Goal: Task Accomplishment & Management: Manage account settings

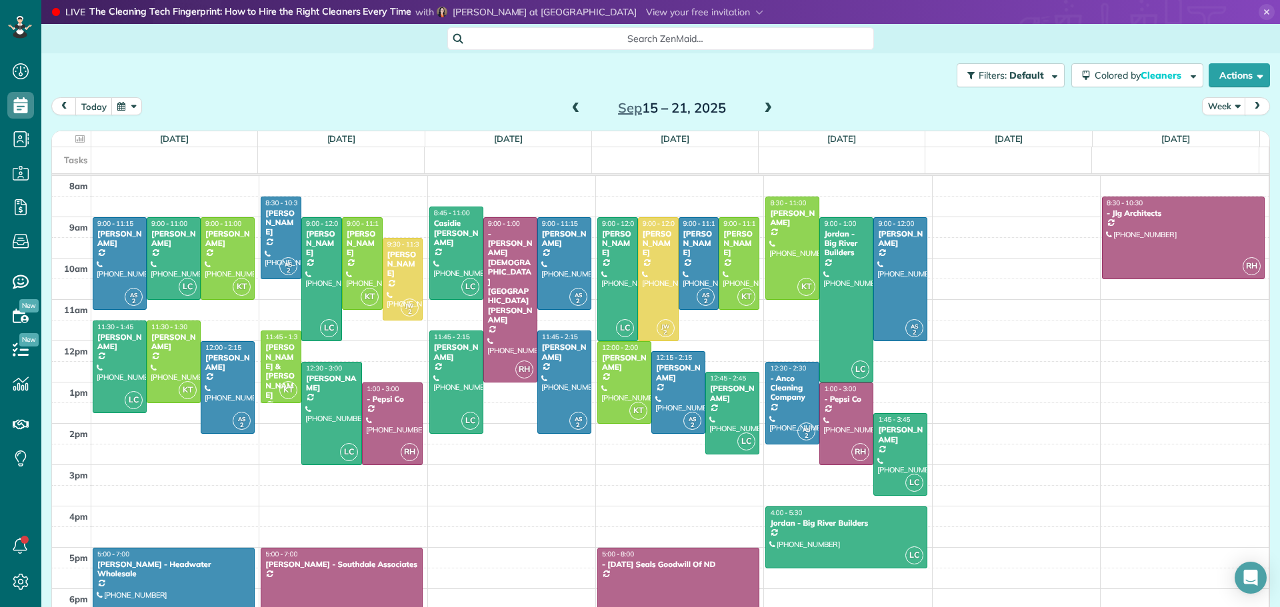
scroll to position [6, 6]
click at [570, 103] on span at bounding box center [576, 109] width 15 height 12
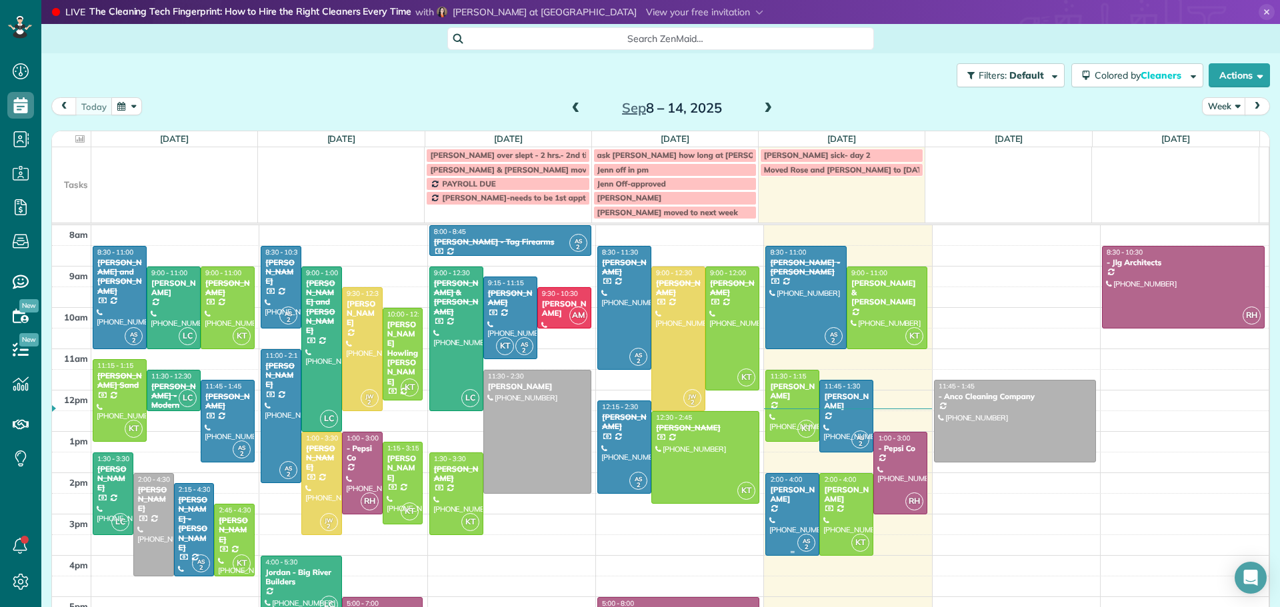
click at [772, 505] on div "[PERSON_NAME]" at bounding box center [792, 494] width 46 height 19
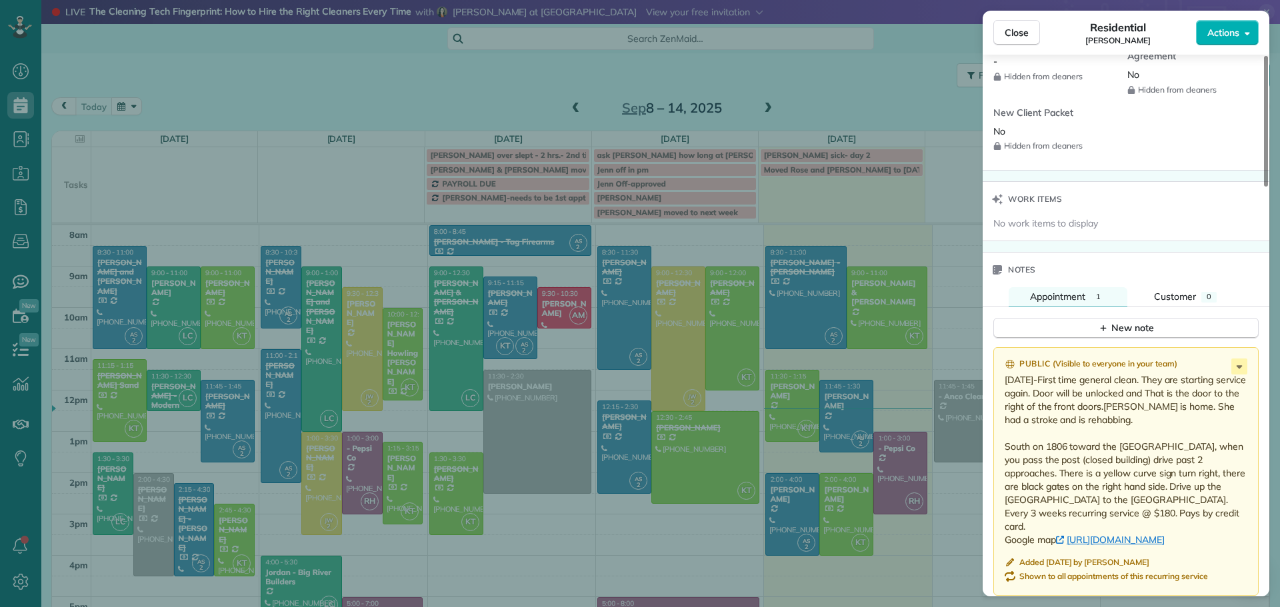
scroll to position [1466, 0]
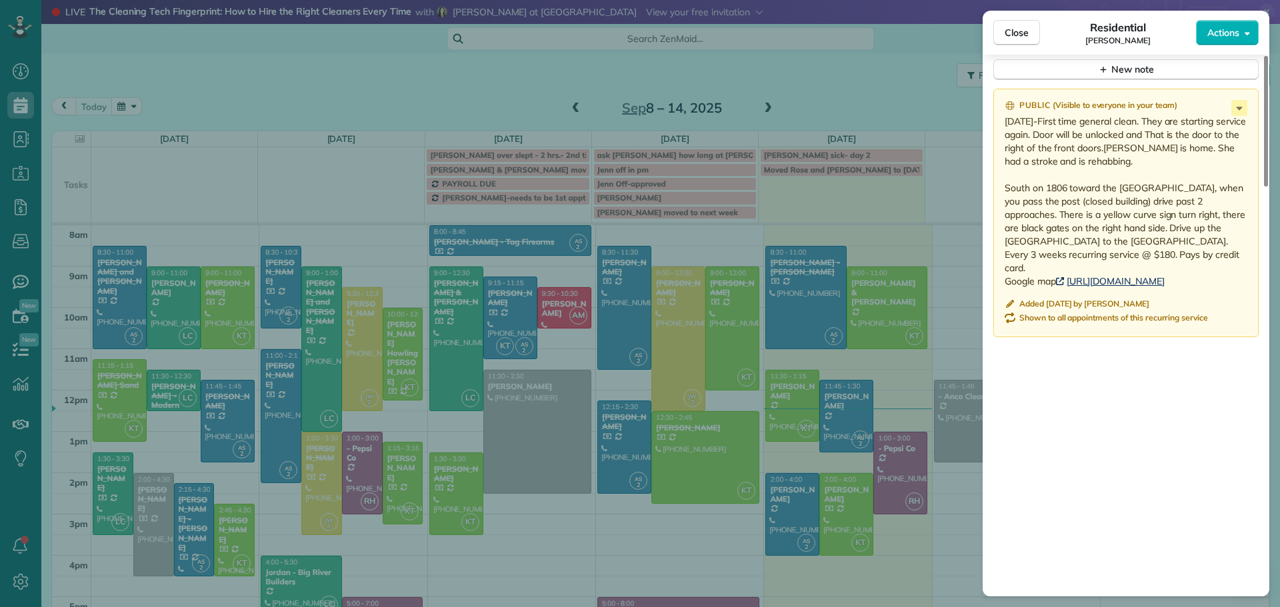
click at [1088, 280] on link "[URL][DOMAIN_NAME]" at bounding box center [1110, 281] width 109 height 12
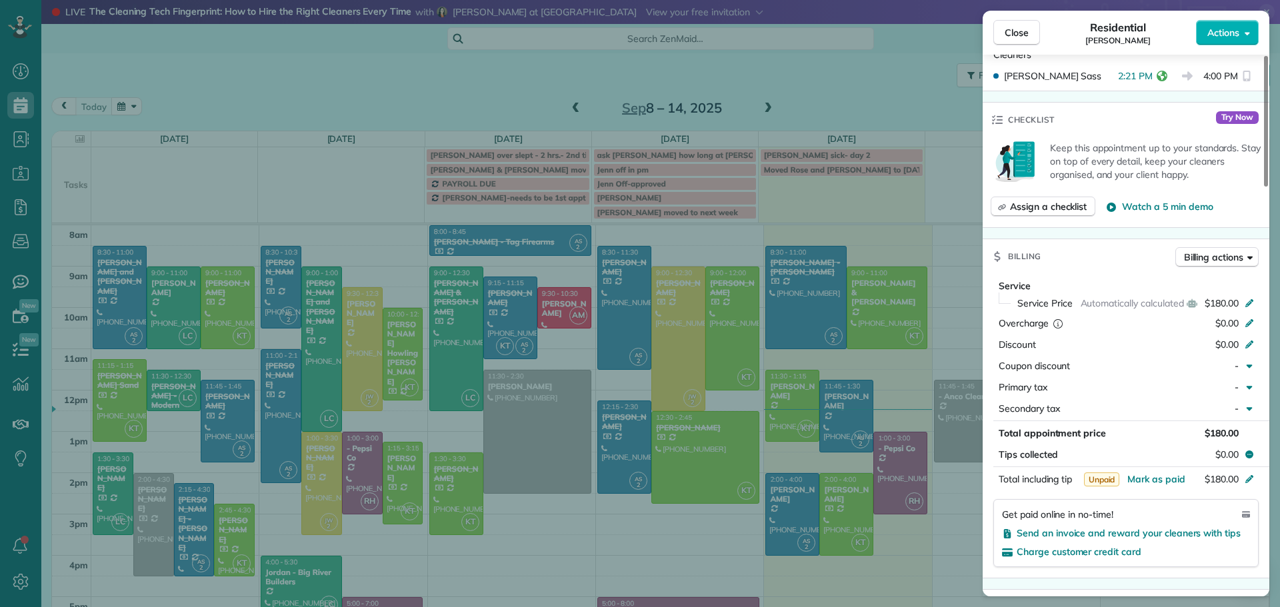
scroll to position [330, 0]
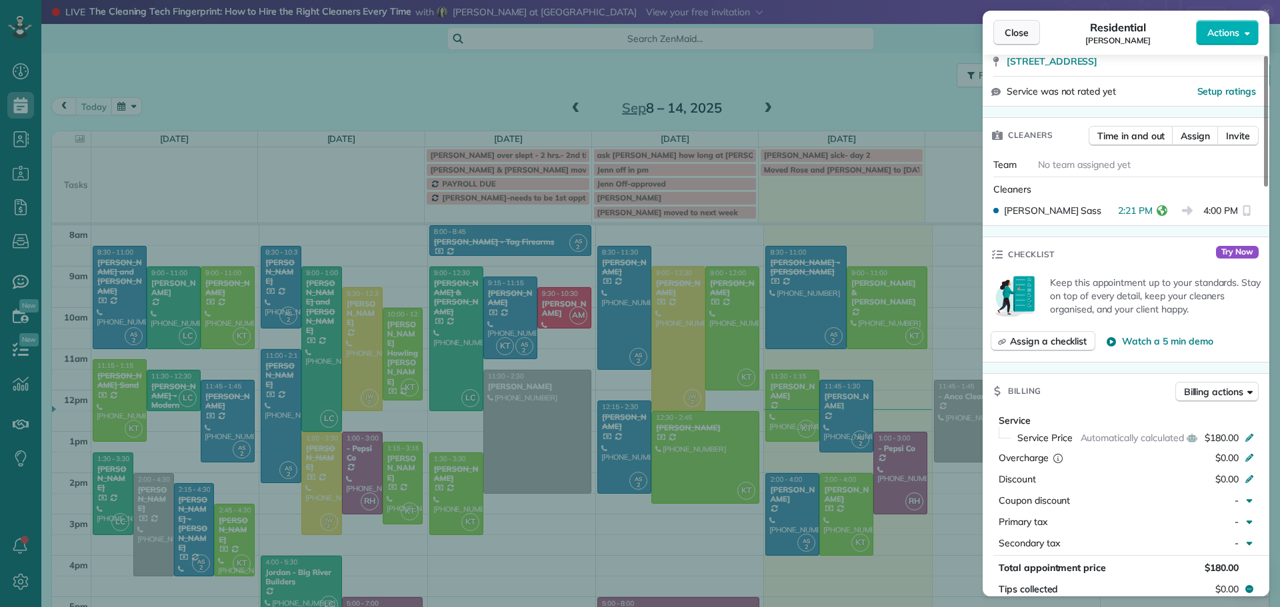
click at [1023, 34] on span "Close" at bounding box center [1016, 32] width 24 height 13
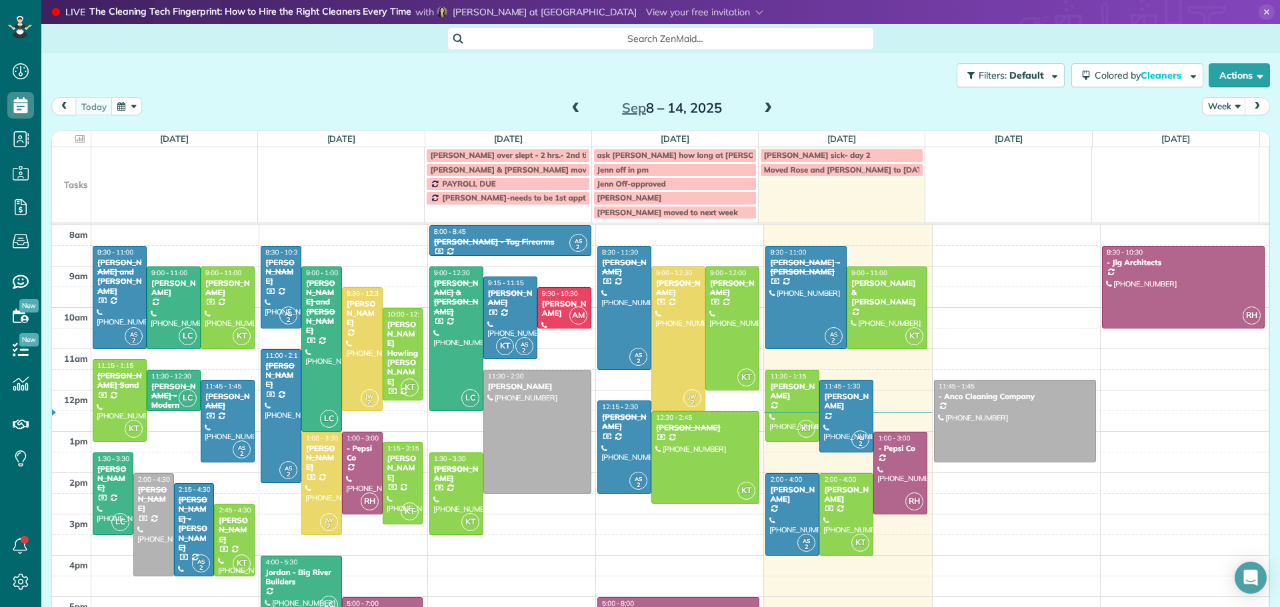
click at [764, 105] on span at bounding box center [767, 109] width 15 height 12
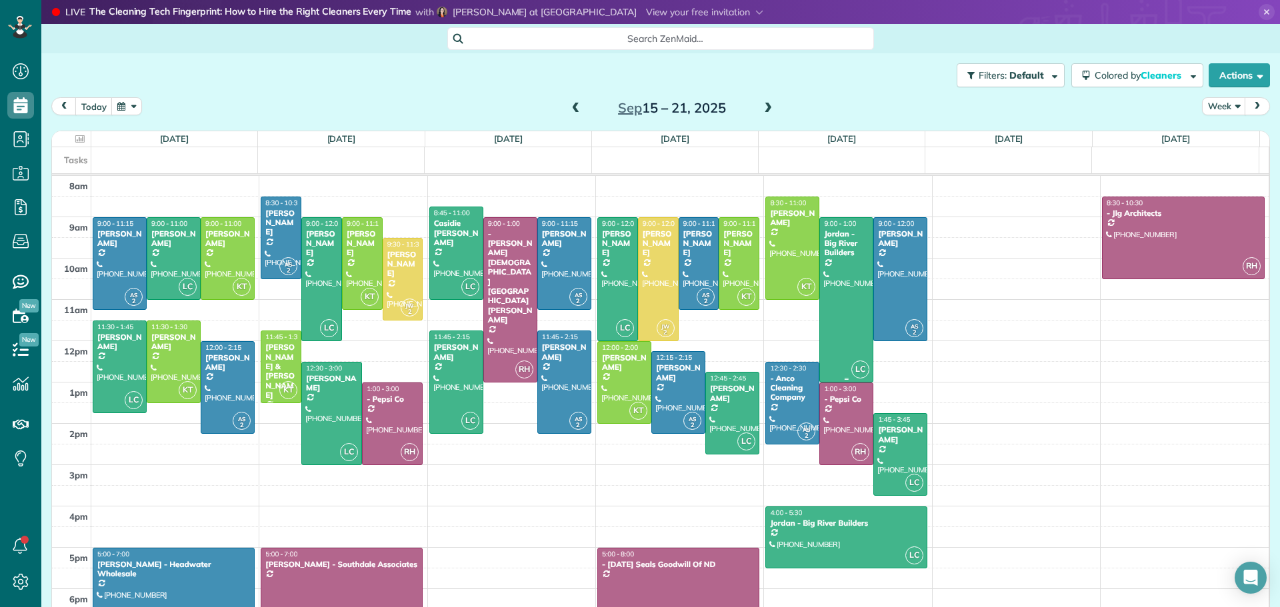
click at [827, 257] on div "Jordan - Big River Builders" at bounding box center [846, 243] width 46 height 29
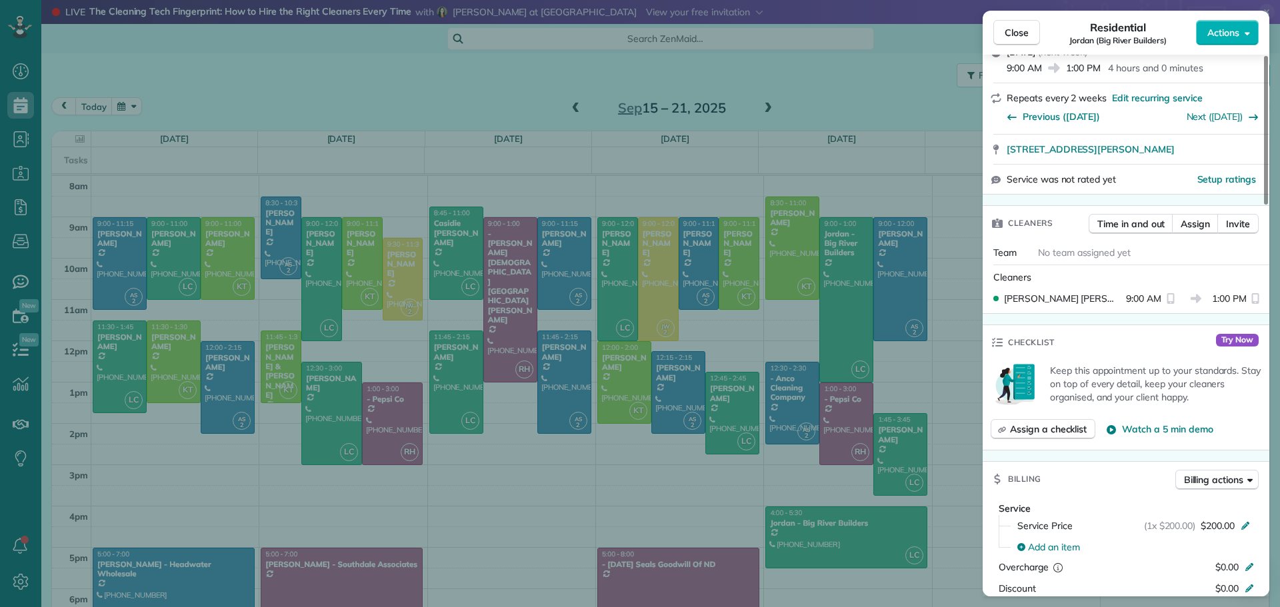
scroll to position [68, 0]
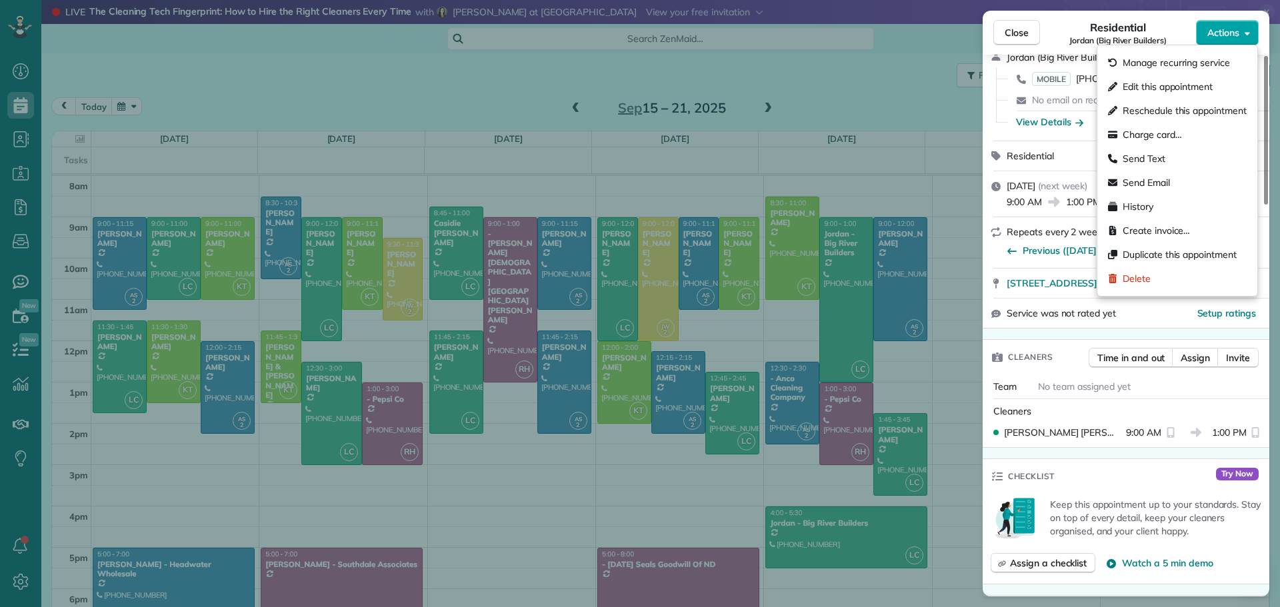
click at [1225, 26] on span "Actions" at bounding box center [1223, 32] width 32 height 13
click at [1150, 81] on span "Edit this appointment" at bounding box center [1167, 86] width 90 height 13
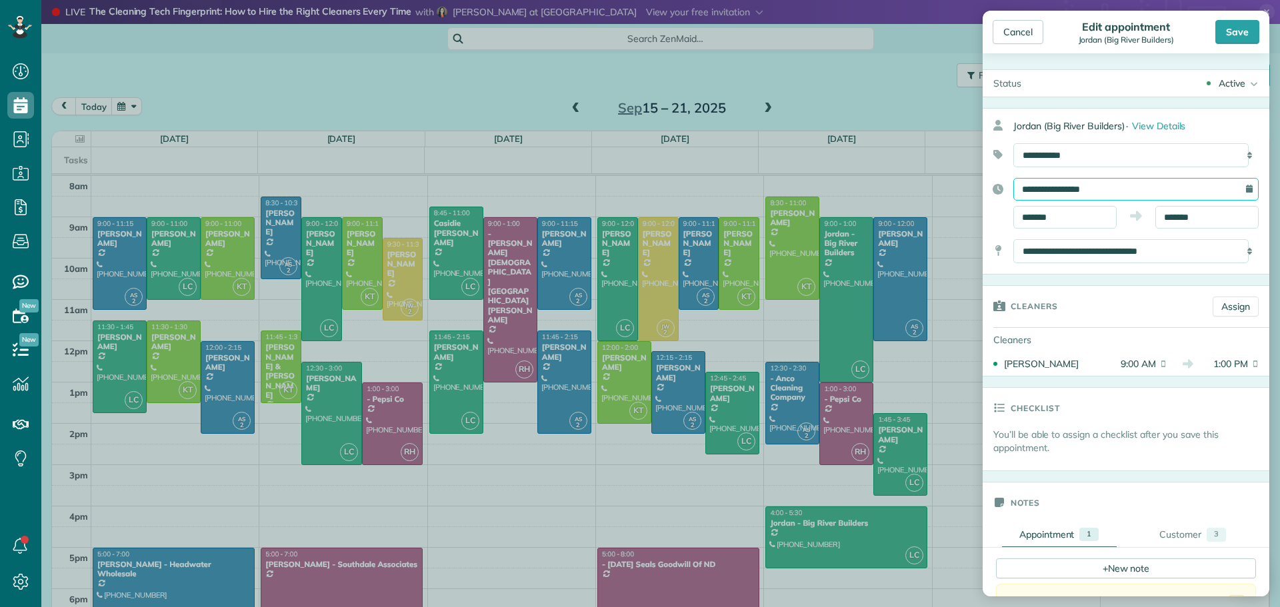
click at [1110, 185] on input "**********" at bounding box center [1135, 189] width 245 height 23
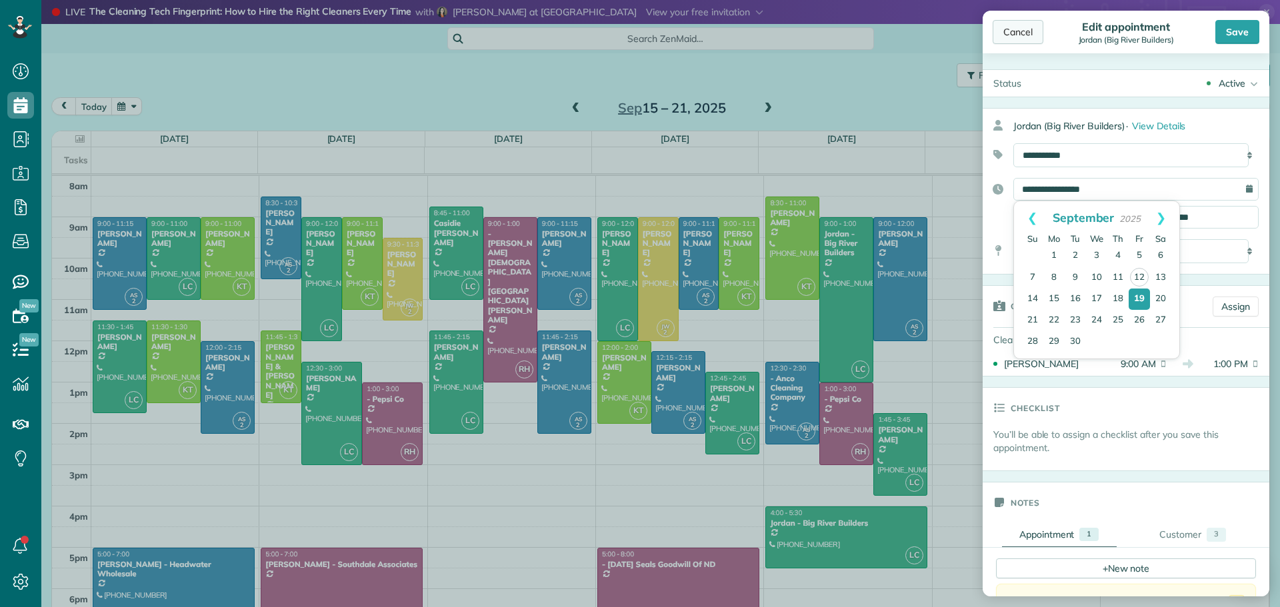
click at [1013, 27] on div "Cancel" at bounding box center [1017, 32] width 51 height 24
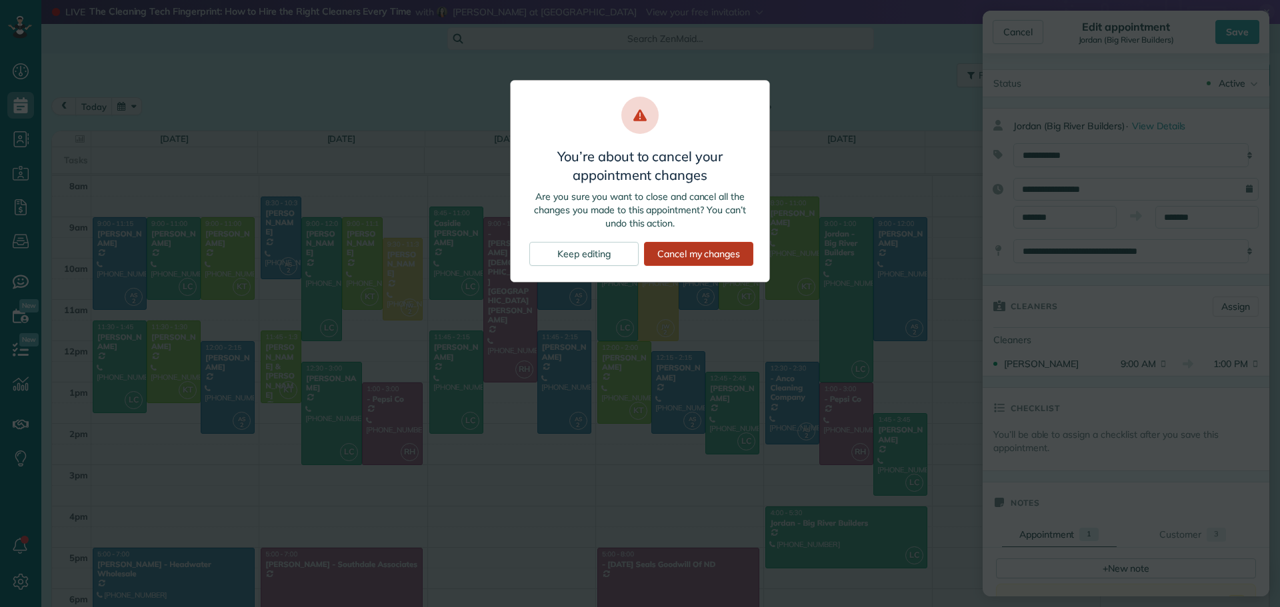
click at [704, 253] on div "Cancel my changes" at bounding box center [698, 254] width 109 height 24
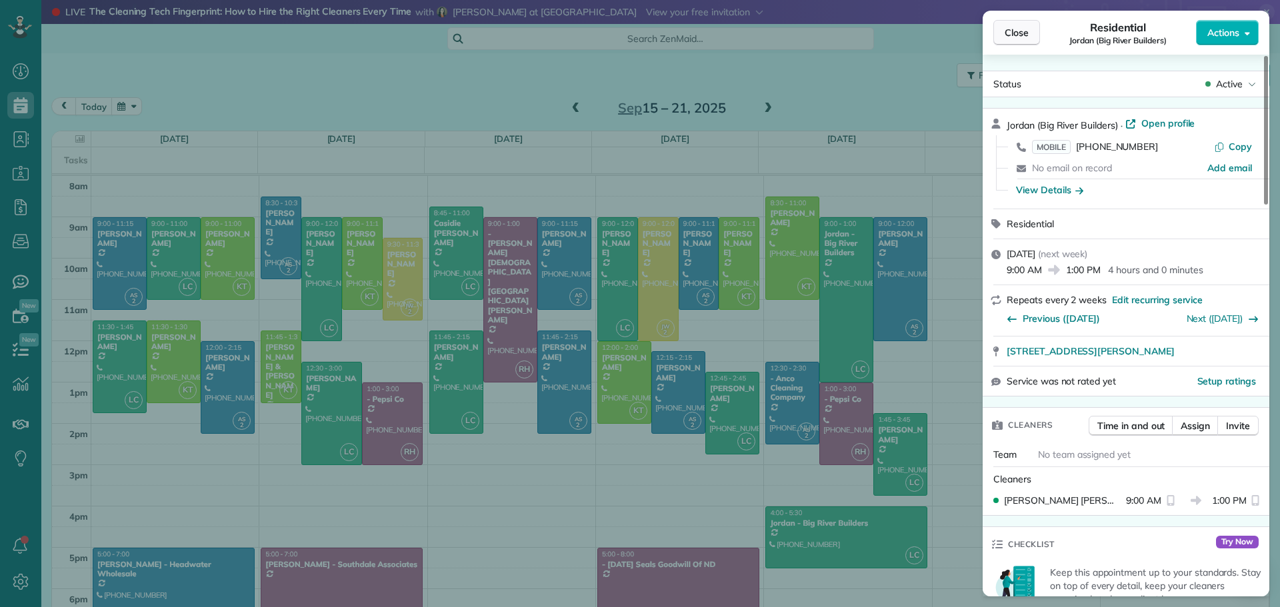
click at [1006, 34] on span "Close" at bounding box center [1016, 32] width 24 height 13
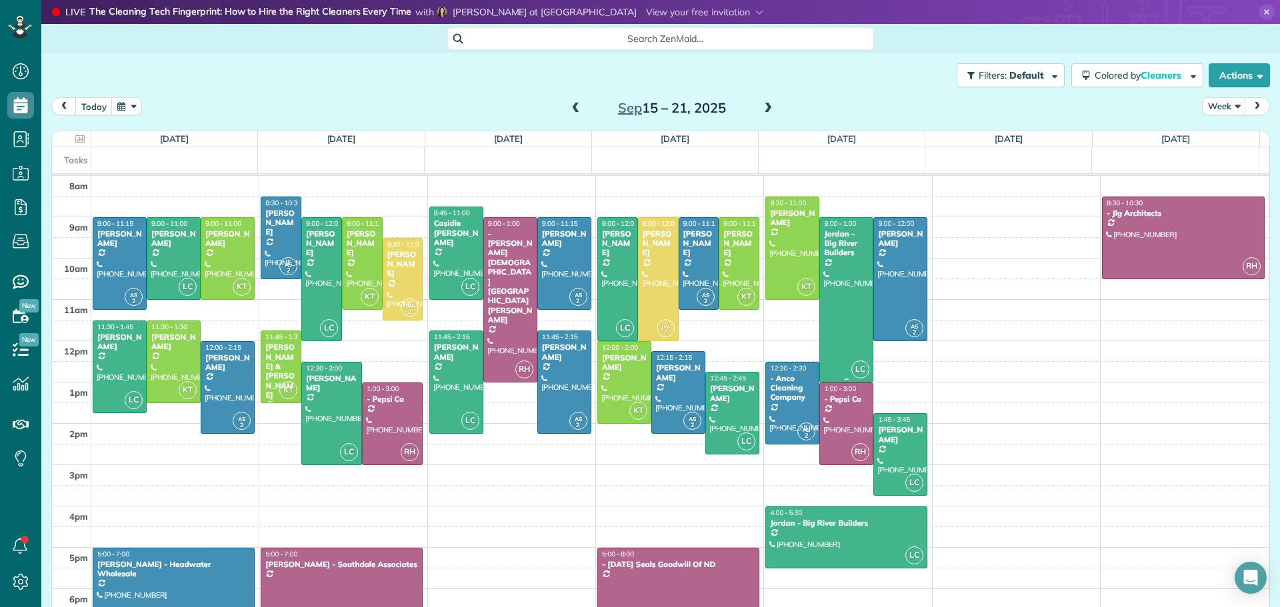
click at [890, 158] on div "Tasks" at bounding box center [655, 160] width 1207 height 26
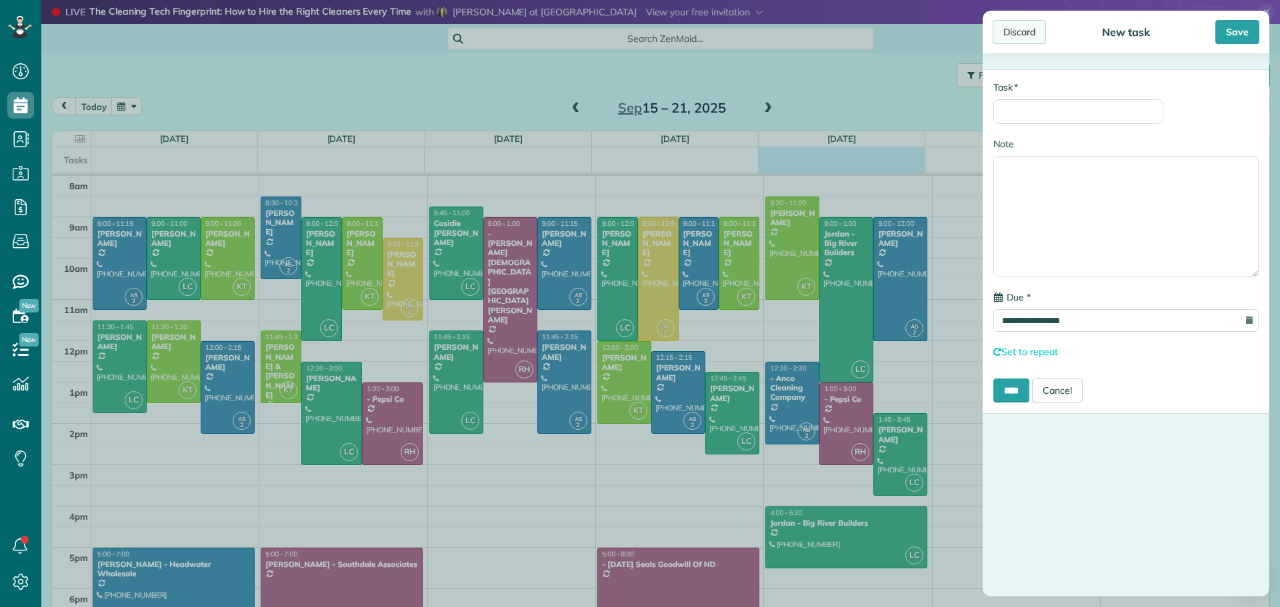
click at [1015, 31] on div "Discard" at bounding box center [1018, 32] width 53 height 24
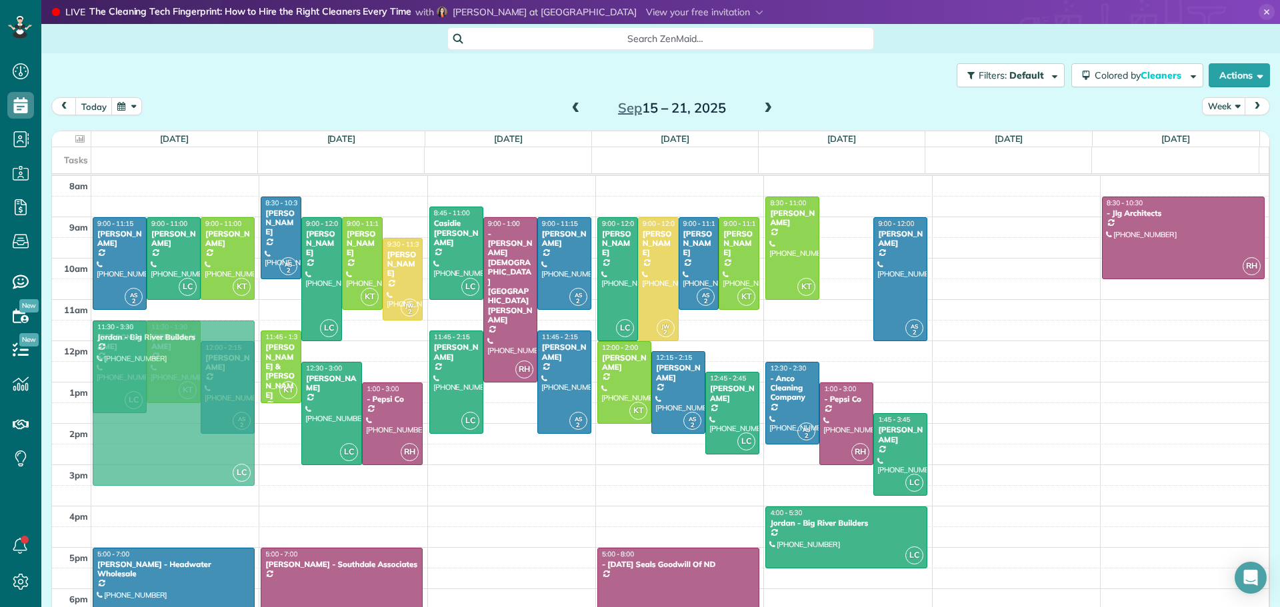
drag, startPoint x: 829, startPoint y: 259, endPoint x: 117, endPoint y: 366, distance: 720.4
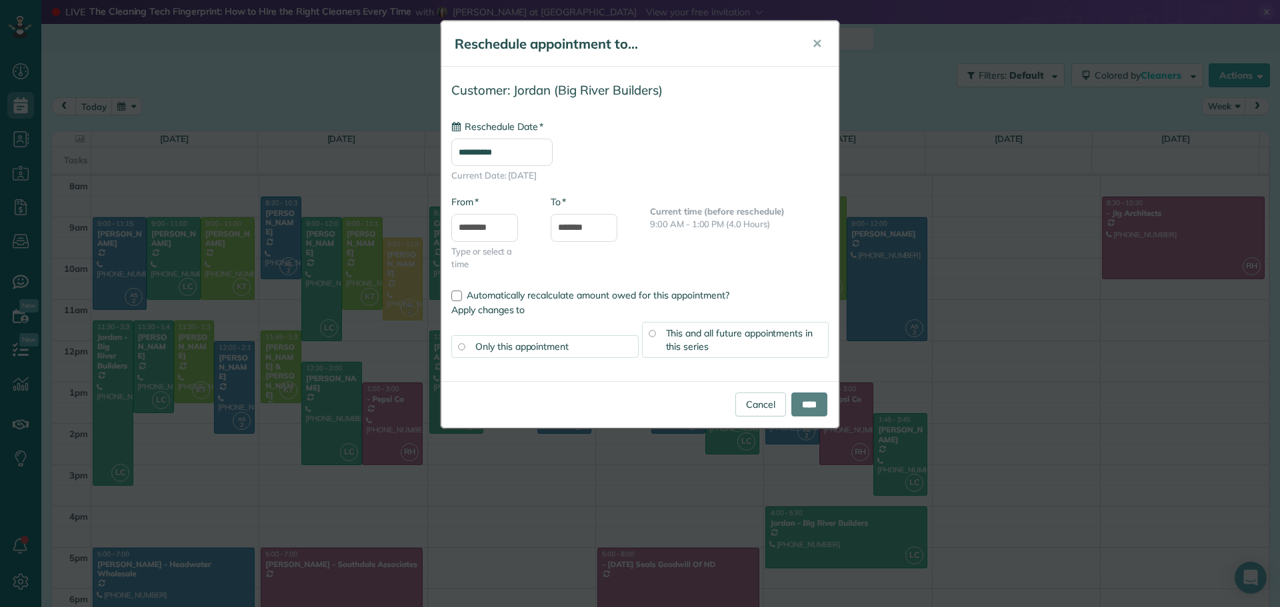
type input "**********"
click at [810, 398] on input "****" at bounding box center [809, 405] width 36 height 24
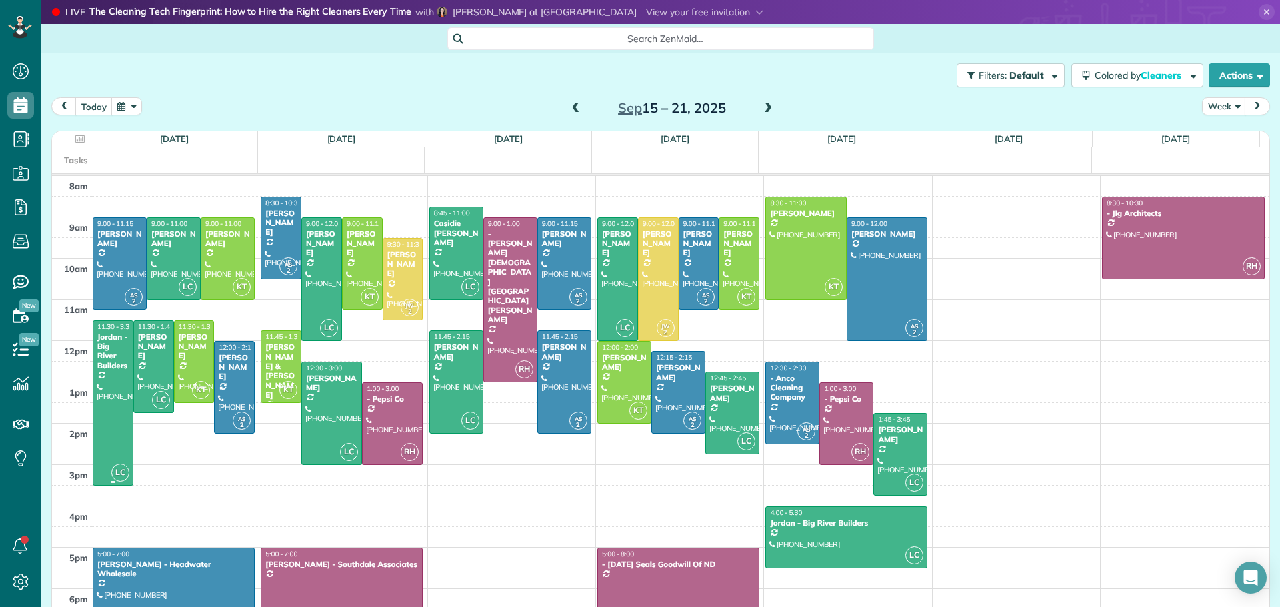
click at [105, 359] on div "Jordan - Big River Builders" at bounding box center [113, 352] width 33 height 39
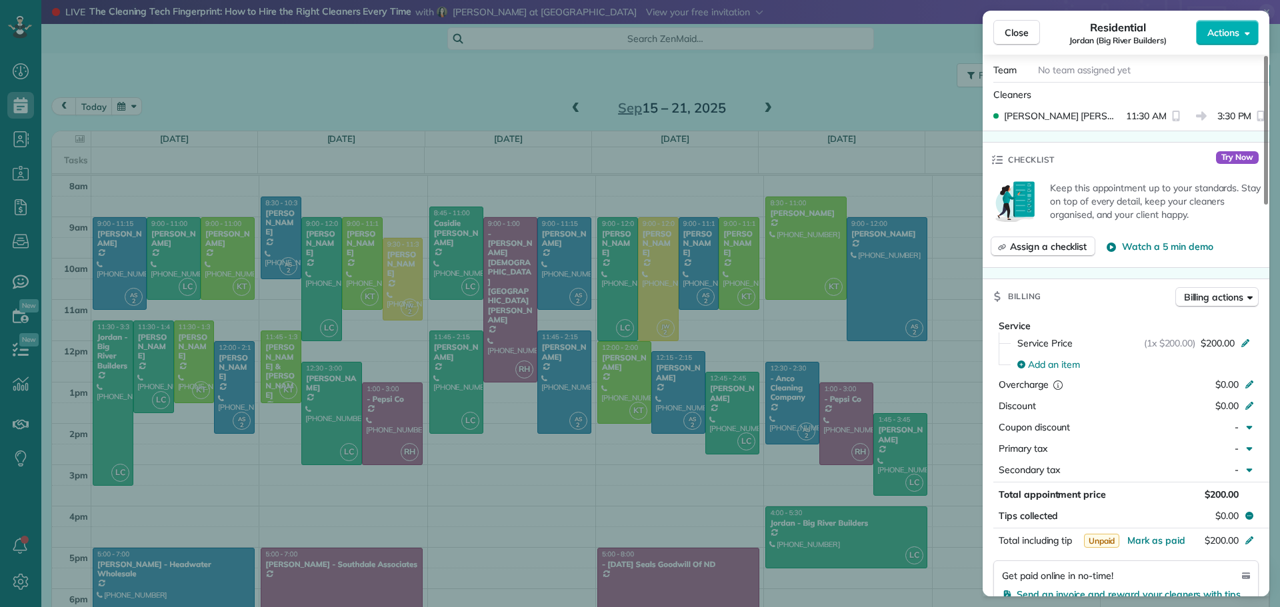
scroll to position [400, 0]
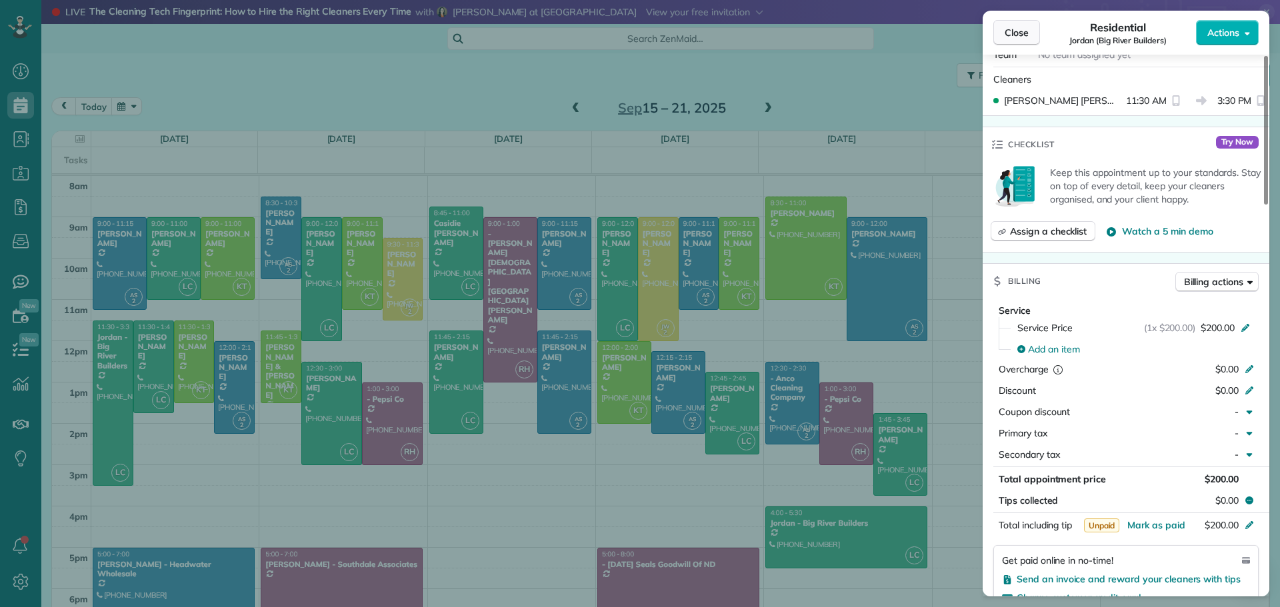
click at [1017, 35] on span "Close" at bounding box center [1016, 32] width 24 height 13
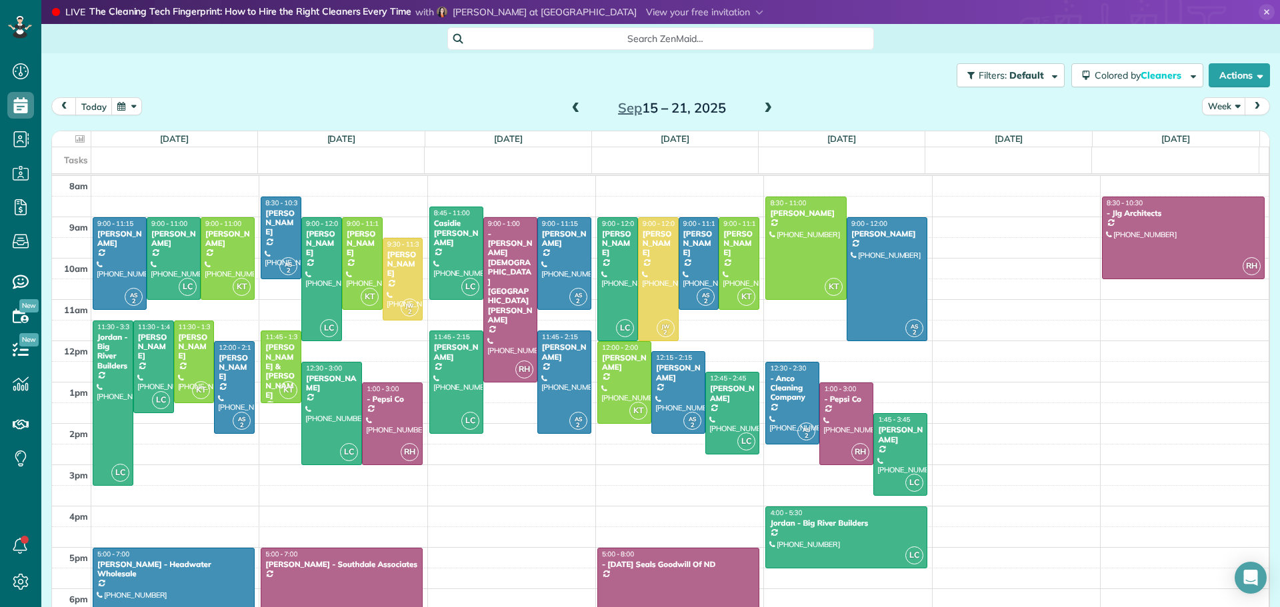
click at [764, 106] on span at bounding box center [767, 109] width 15 height 12
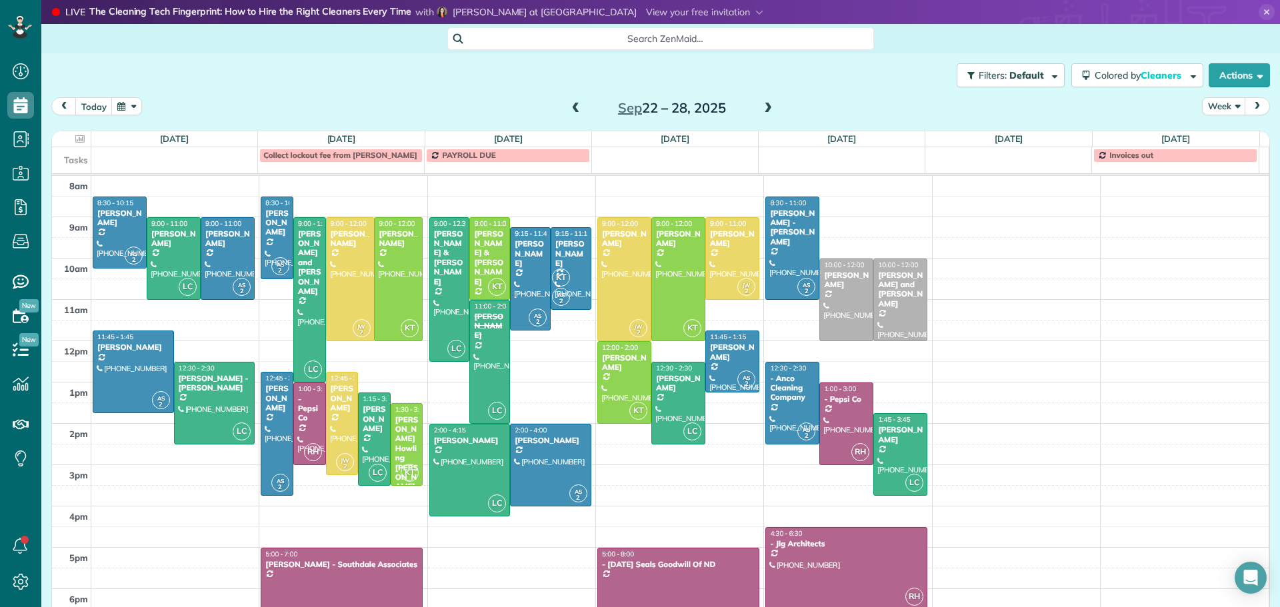
click at [764, 106] on span at bounding box center [767, 109] width 15 height 12
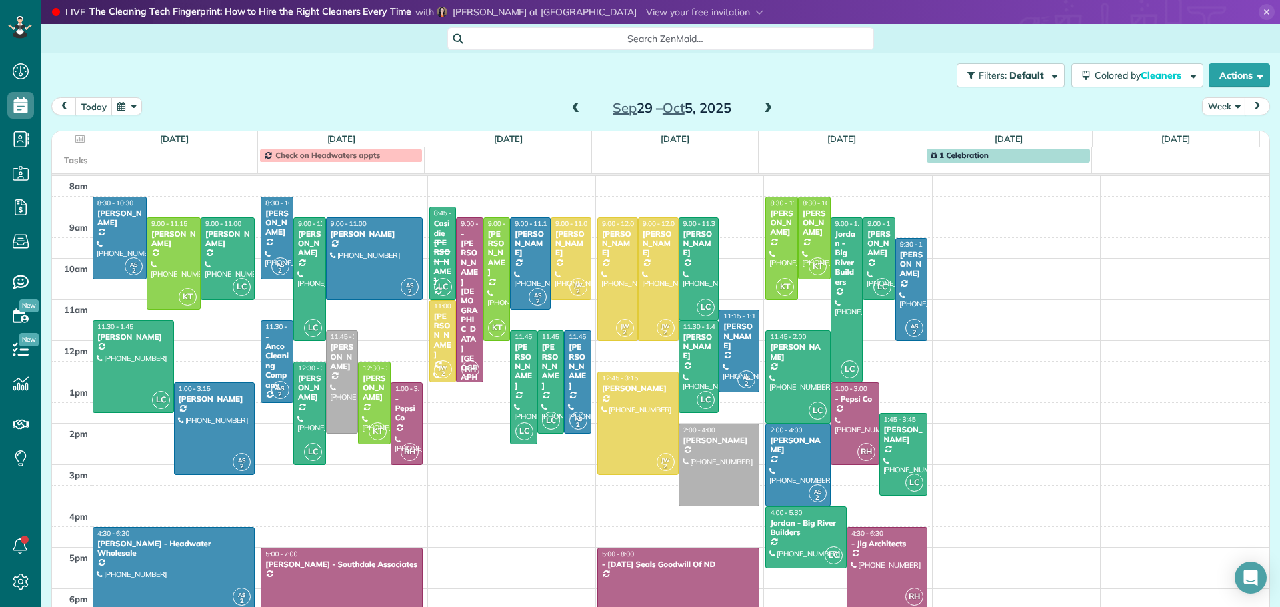
click at [572, 105] on span at bounding box center [576, 109] width 15 height 12
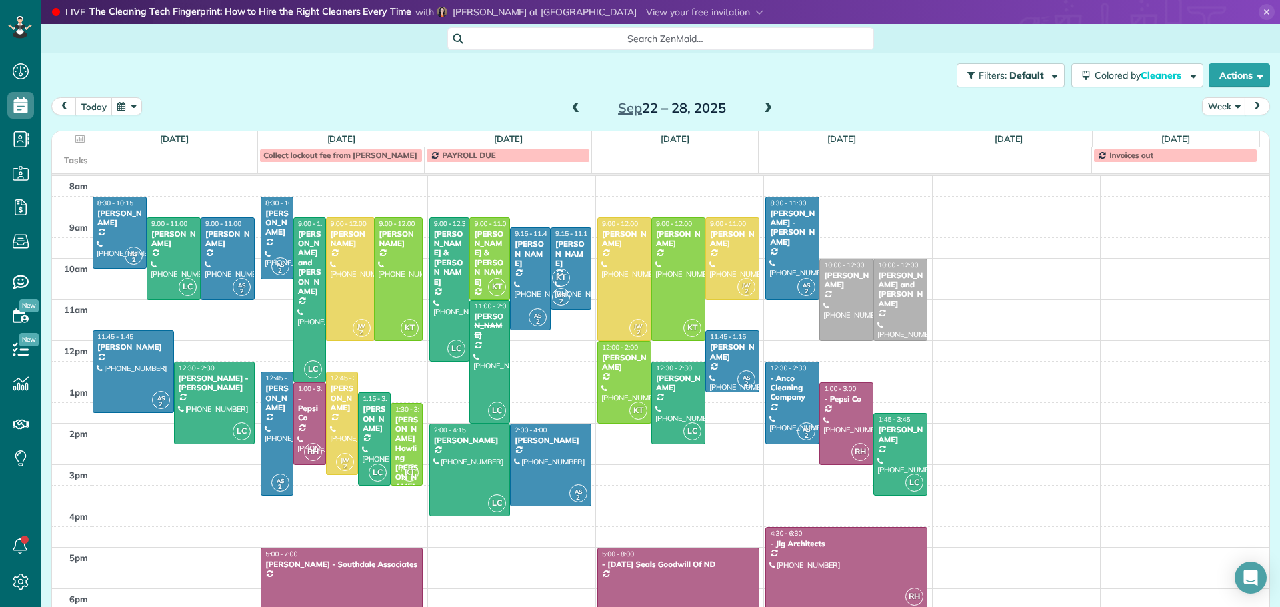
click at [572, 105] on span at bounding box center [576, 109] width 15 height 12
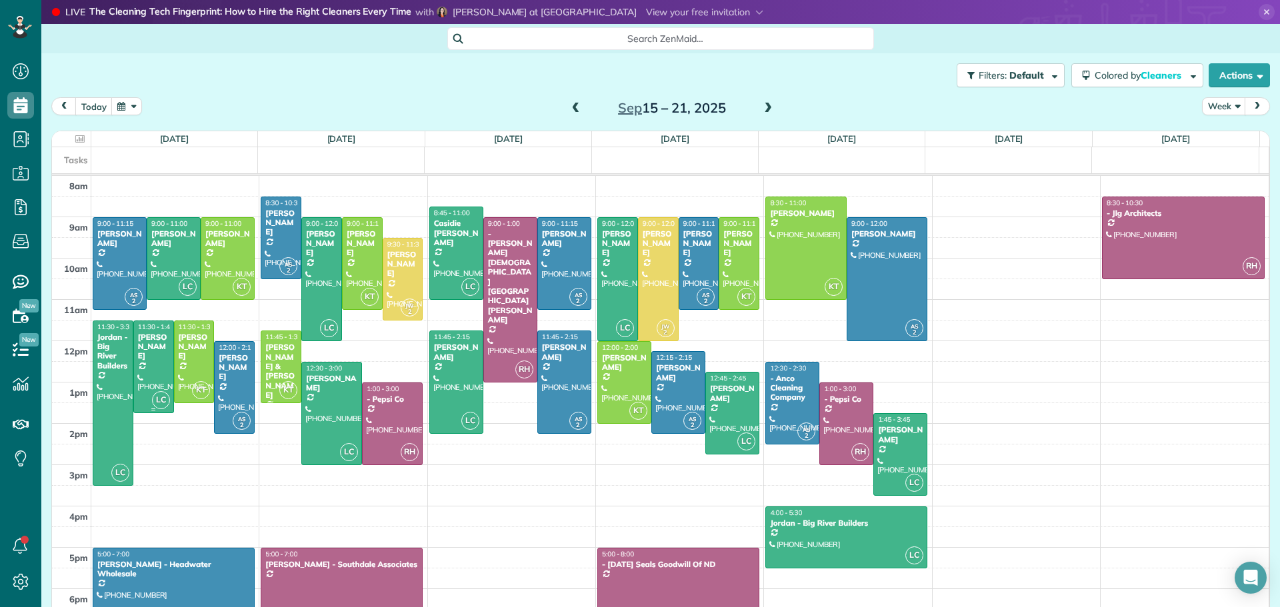
click at [151, 346] on div "Breanna Leingang" at bounding box center [153, 347] width 33 height 29
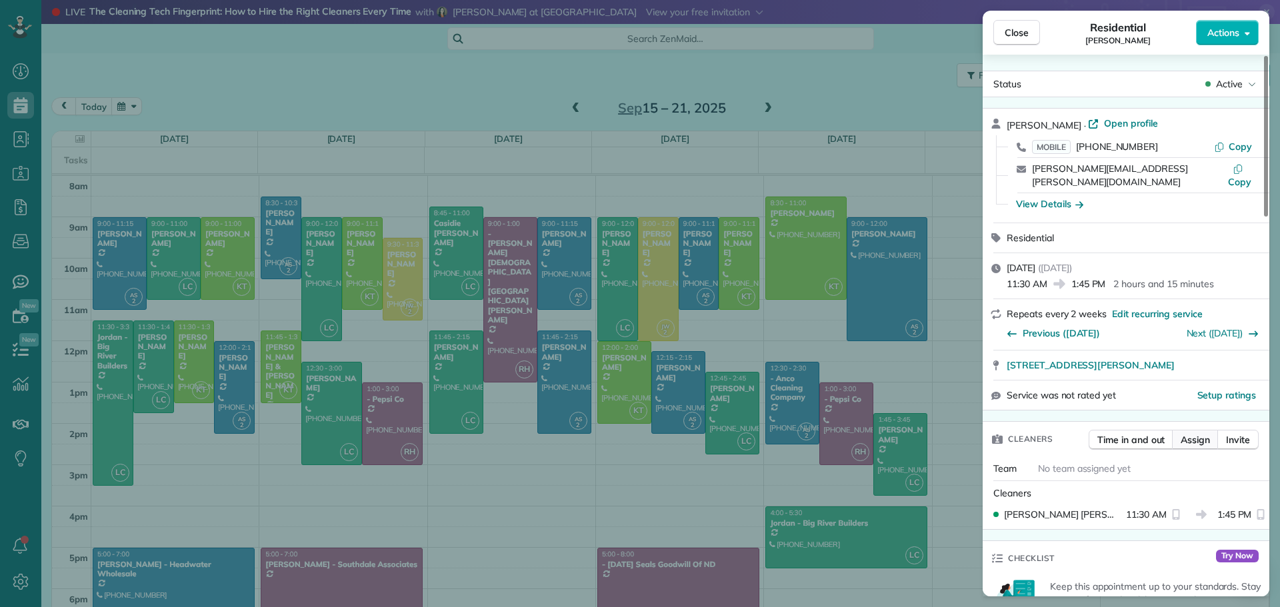
click at [1200, 433] on span "Assign" at bounding box center [1194, 439] width 29 height 13
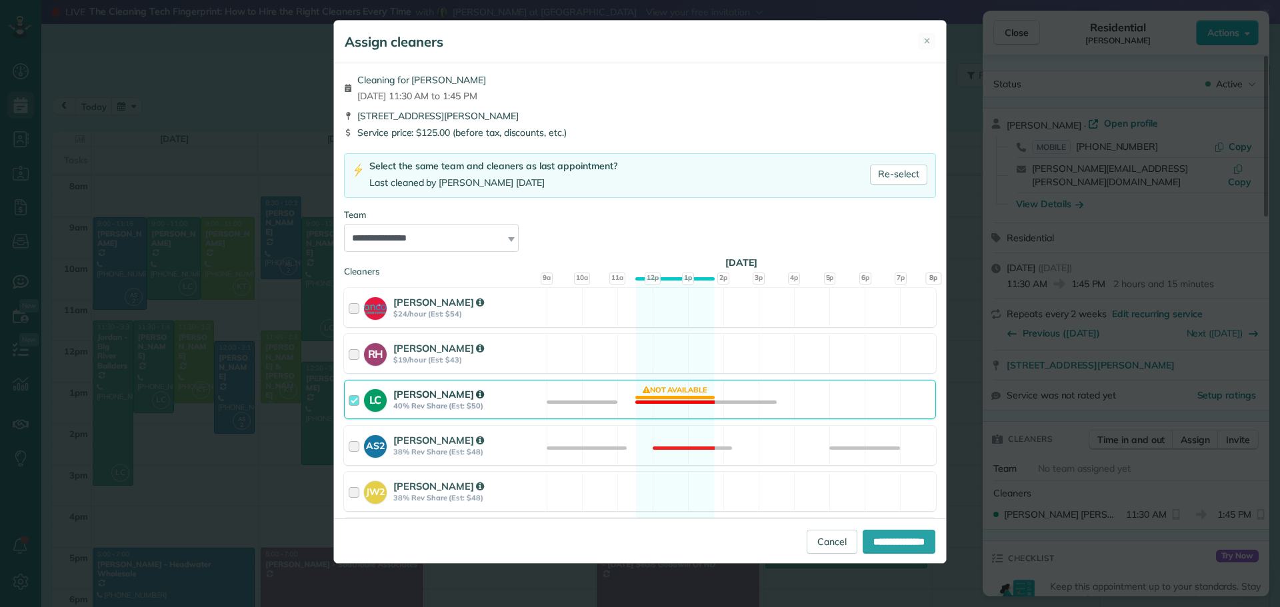
click at [425, 395] on strong "Laura Christensen" at bounding box center [438, 394] width 91 height 13
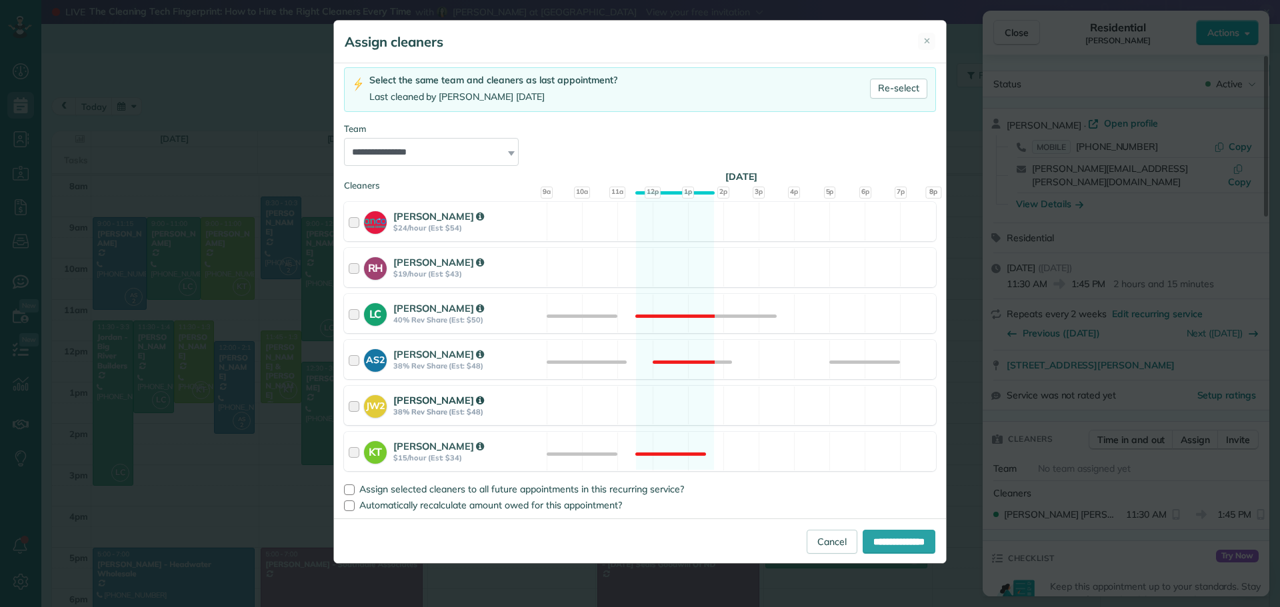
scroll to position [87, 0]
click at [421, 404] on strong "Jennifer Wehri" at bounding box center [438, 399] width 91 height 13
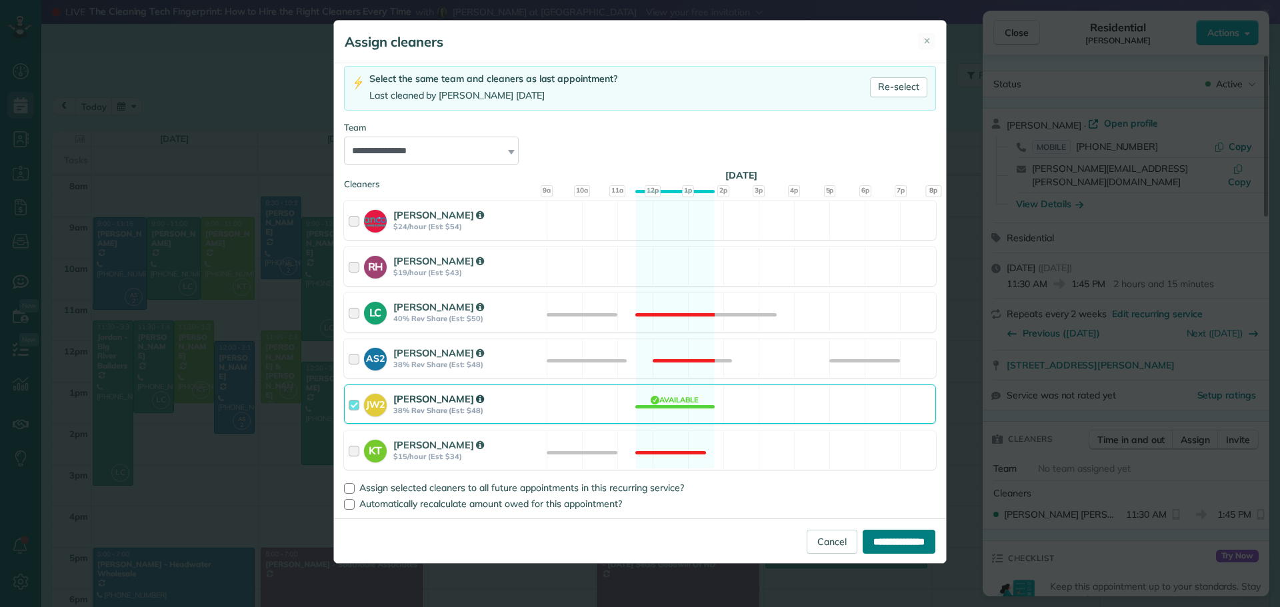
click at [890, 541] on input "**********" at bounding box center [898, 542] width 73 height 24
type input "**********"
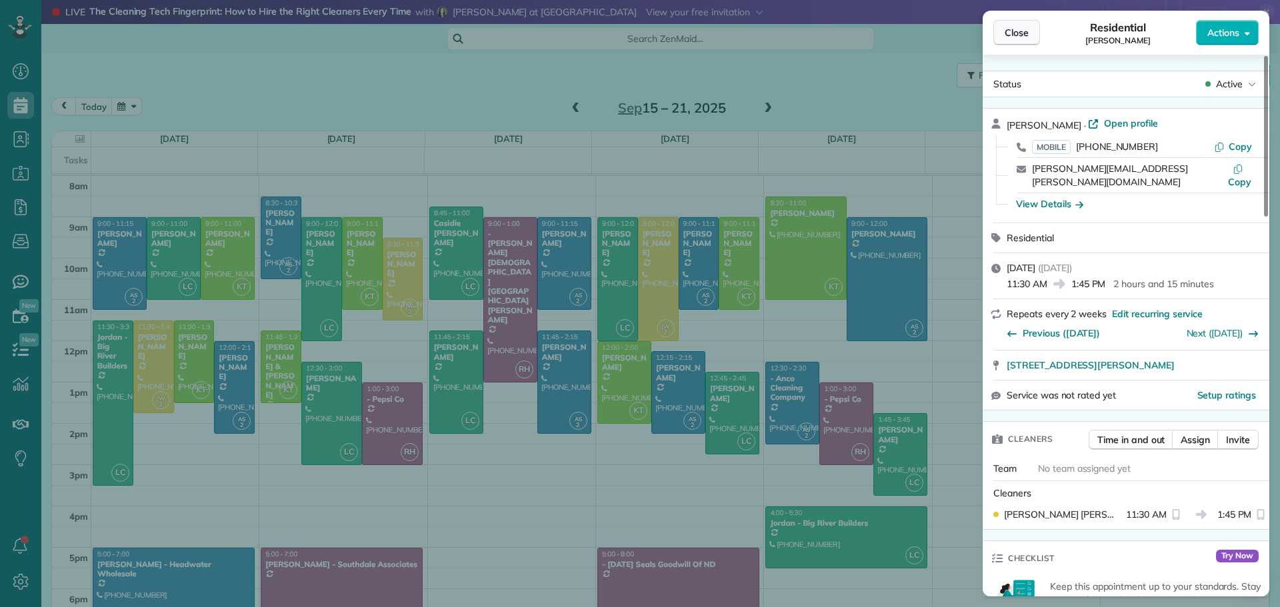
click at [1001, 29] on button "Close" at bounding box center [1016, 32] width 47 height 25
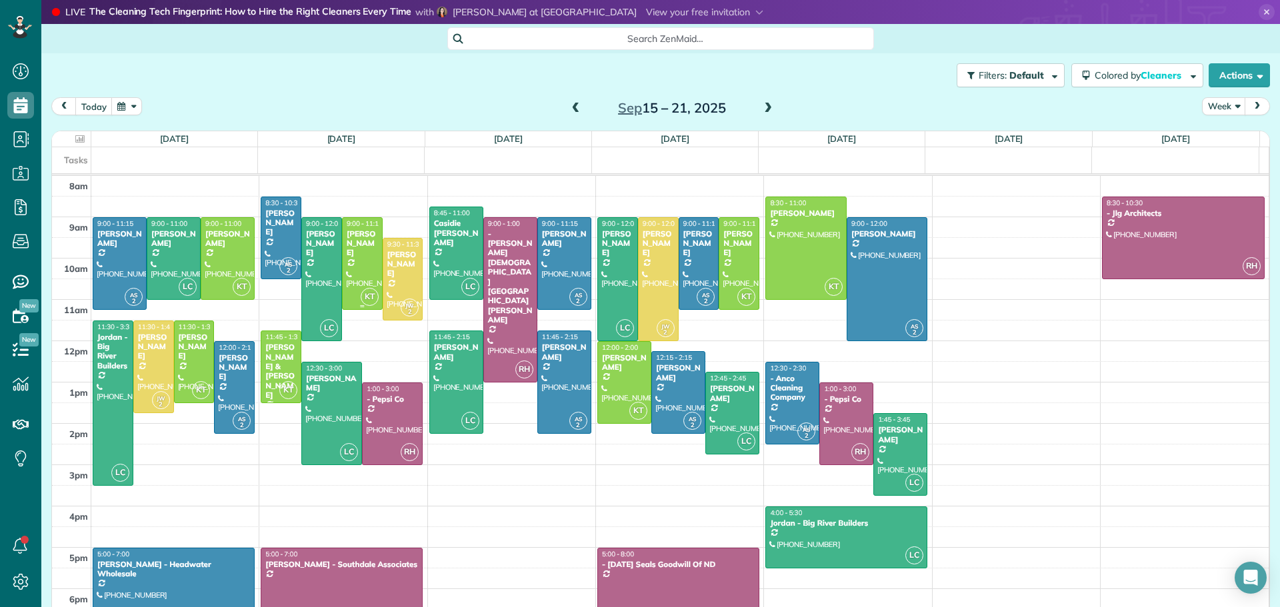
click at [357, 254] on div at bounding box center [362, 264] width 39 height 92
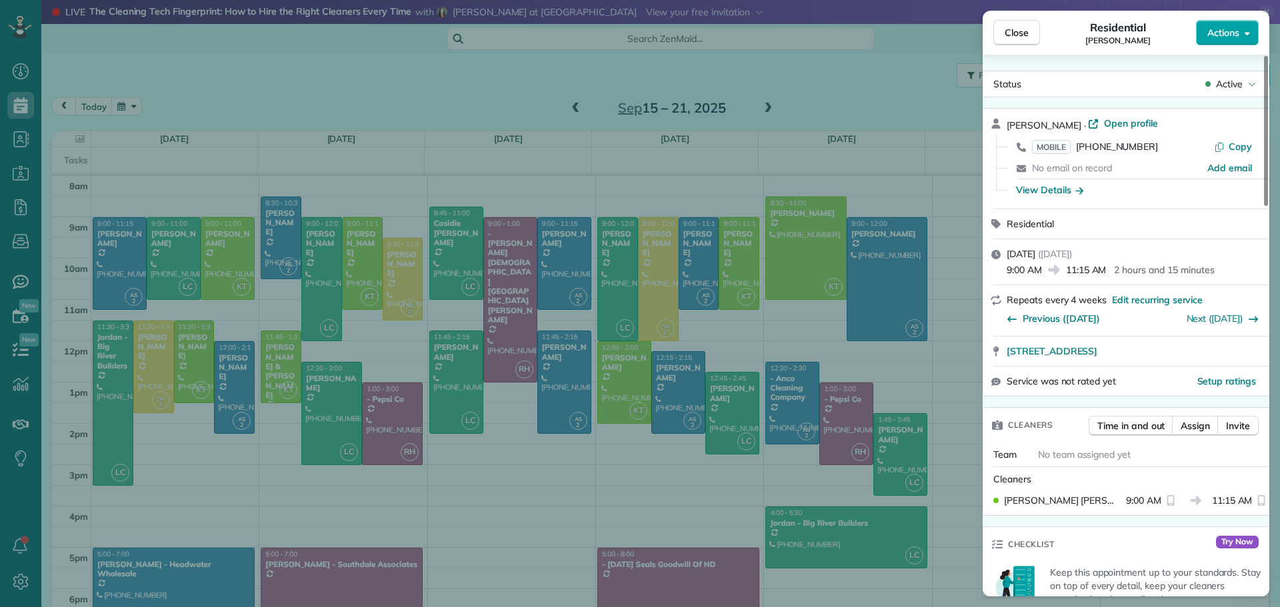
click at [1221, 31] on span "Actions" at bounding box center [1223, 32] width 32 height 13
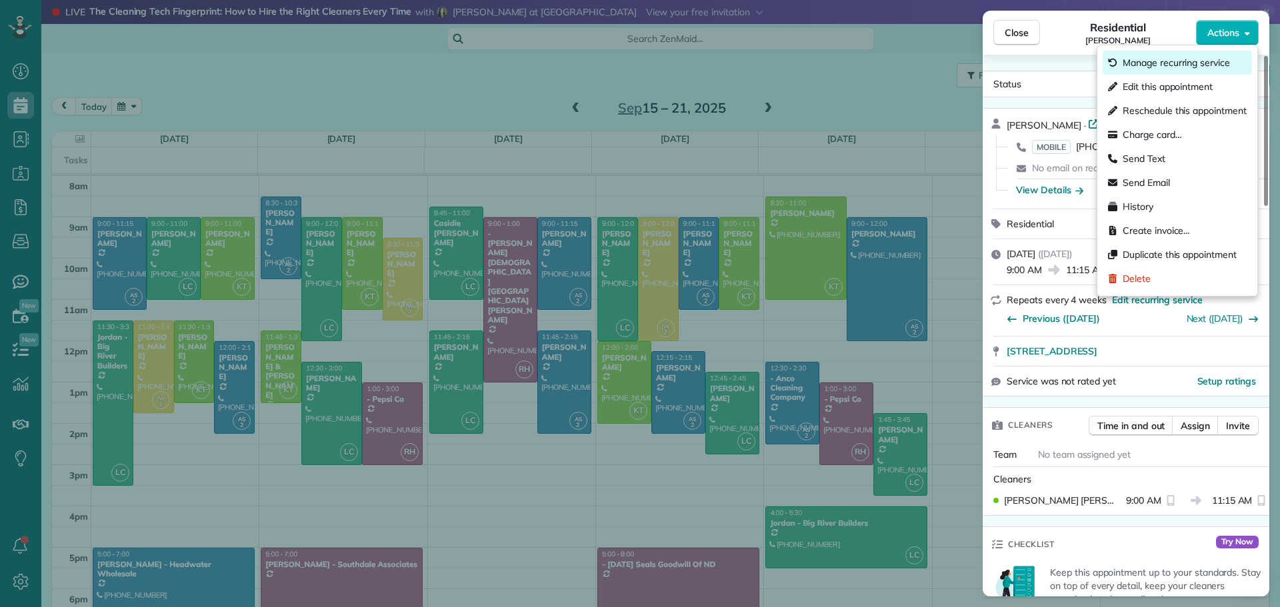
click at [1178, 62] on span "Manage recurring service" at bounding box center [1175, 62] width 107 height 13
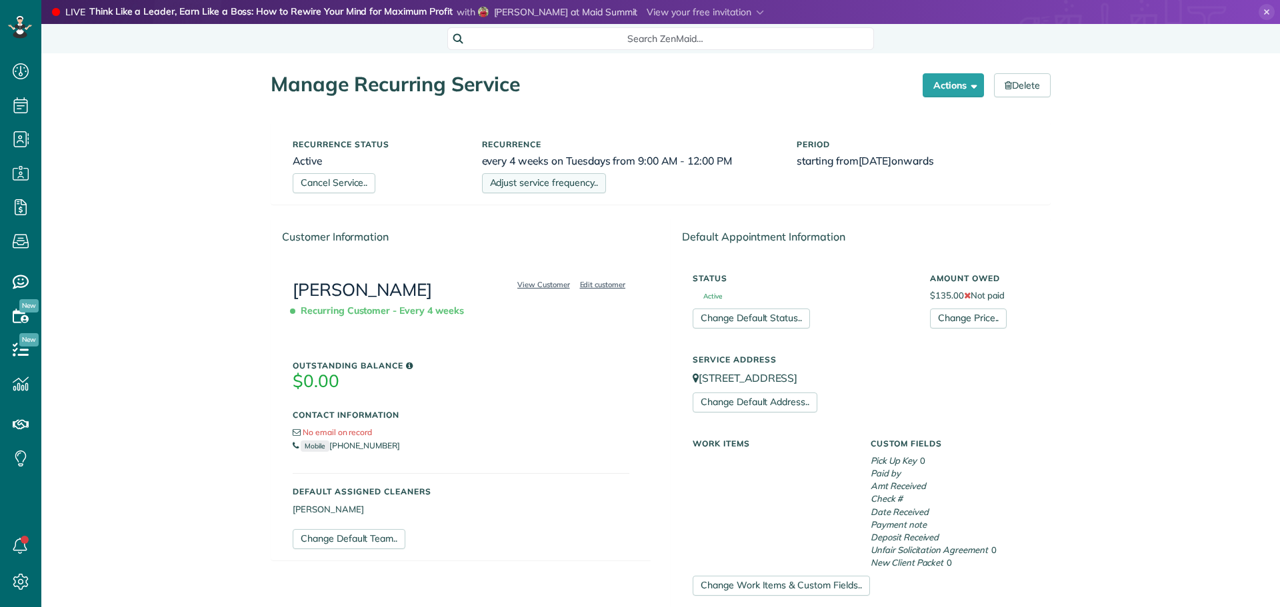
scroll to position [6, 6]
click at [503, 182] on link "Adjust service frequency.." at bounding box center [544, 183] width 124 height 20
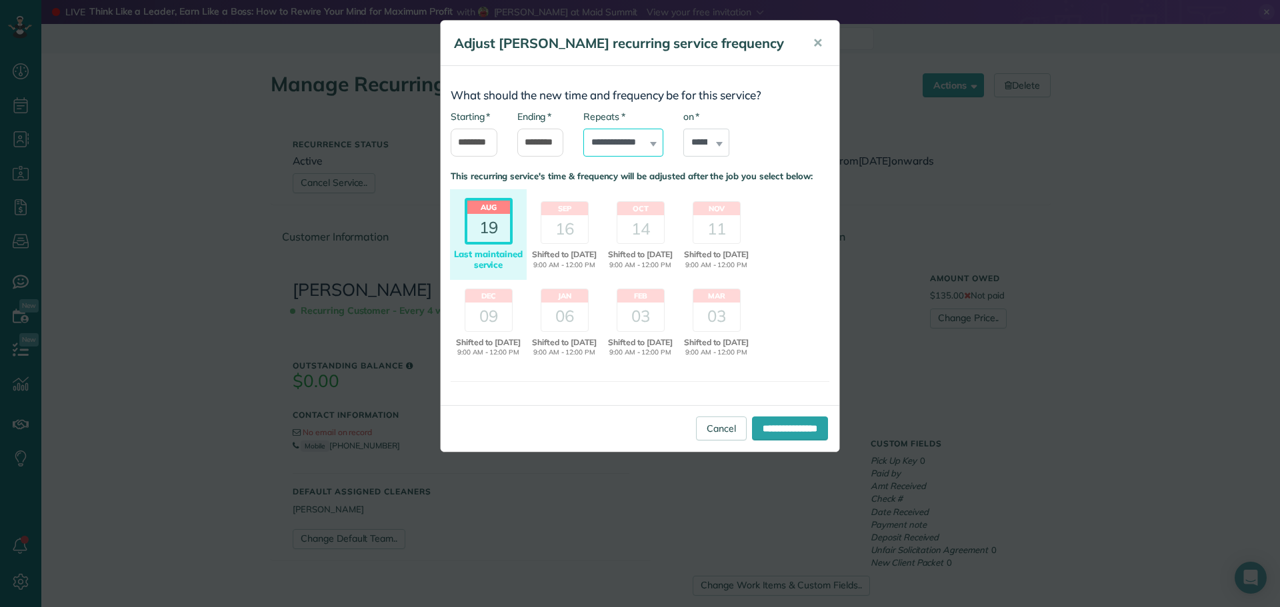
click at [629, 139] on select "**********" at bounding box center [623, 143] width 80 height 28
select select "**********"
click at [583, 129] on select "**********" at bounding box center [623, 143] width 80 height 28
click at [770, 440] on input "**********" at bounding box center [790, 429] width 76 height 24
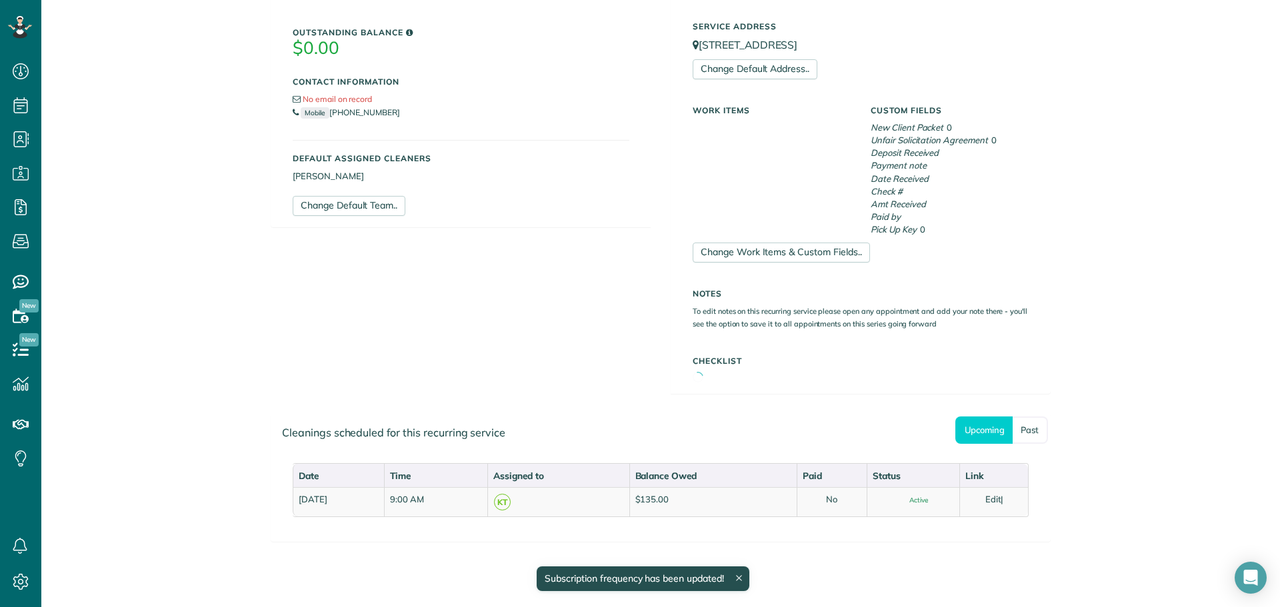
scroll to position [361, 0]
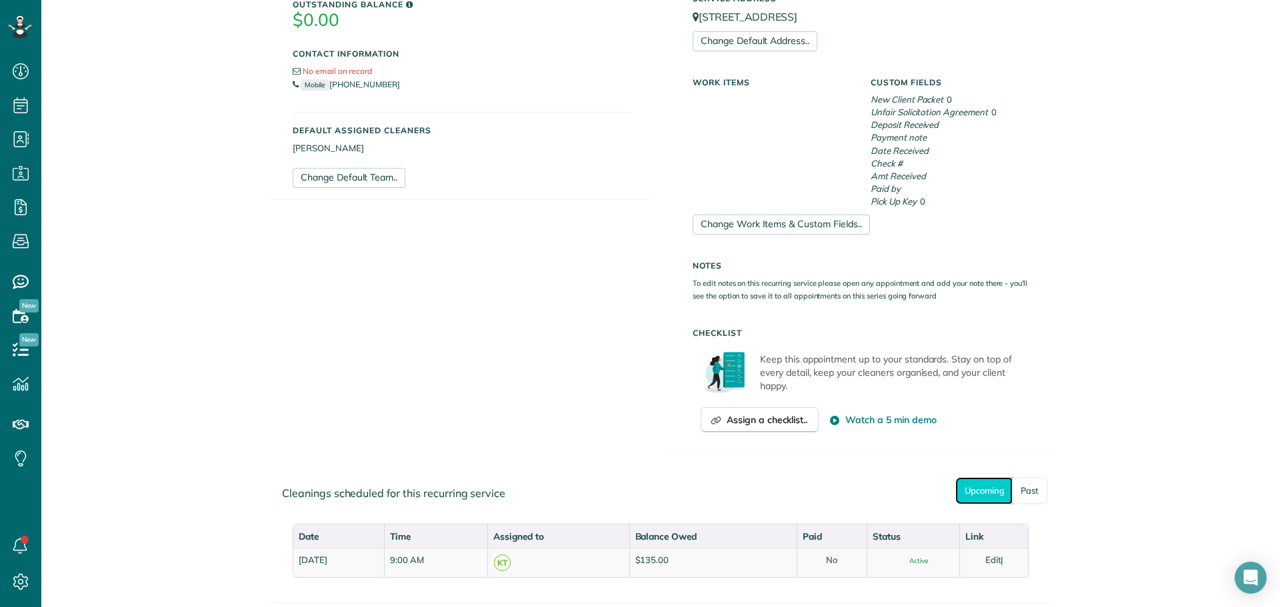
click at [984, 489] on link "Upcoming" at bounding box center [983, 490] width 57 height 27
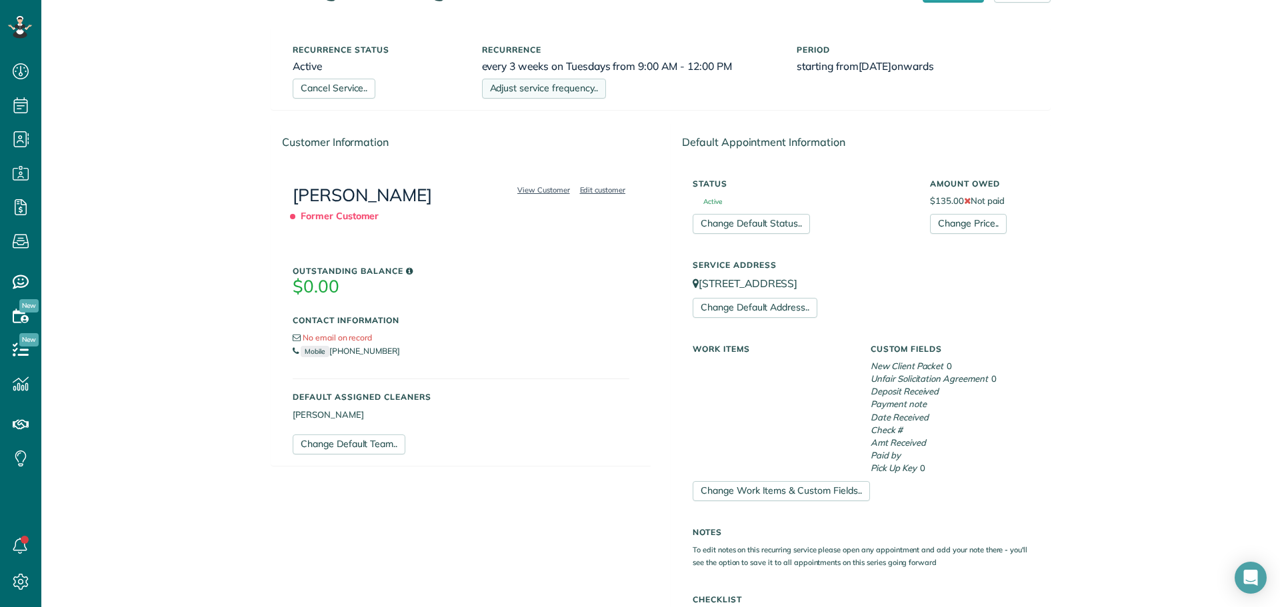
click at [543, 88] on link "Adjust service frequency.." at bounding box center [544, 89] width 124 height 20
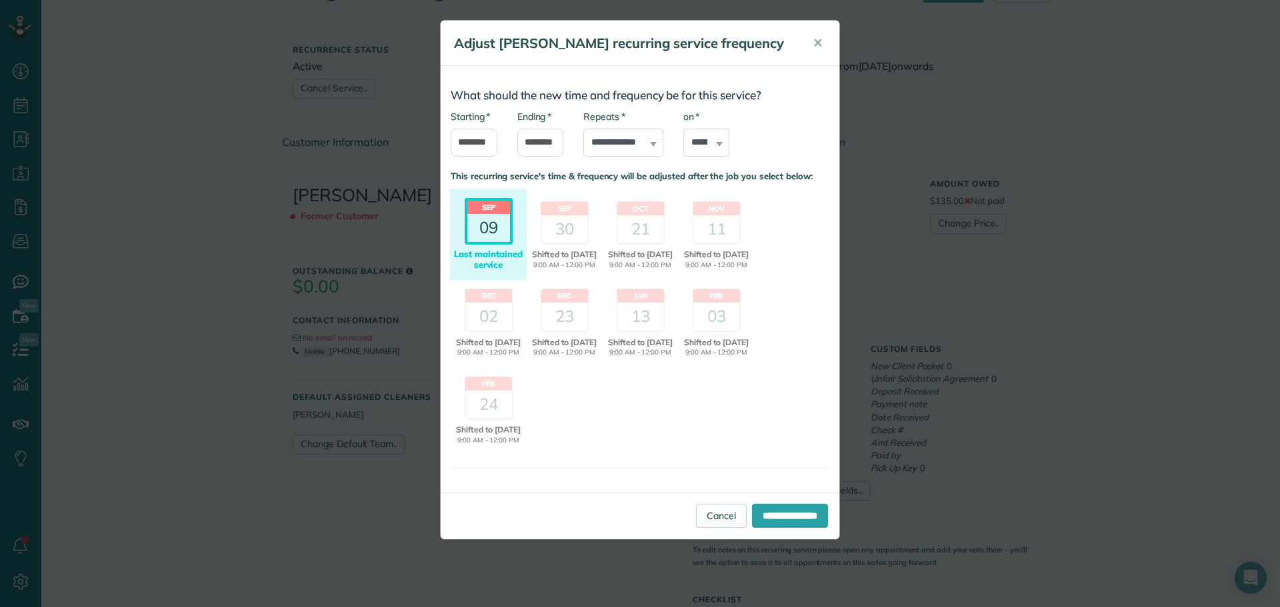
click at [491, 217] on div "09" at bounding box center [488, 228] width 43 height 28
click at [819, 39] on span "✕" at bounding box center [817, 42] width 10 height 15
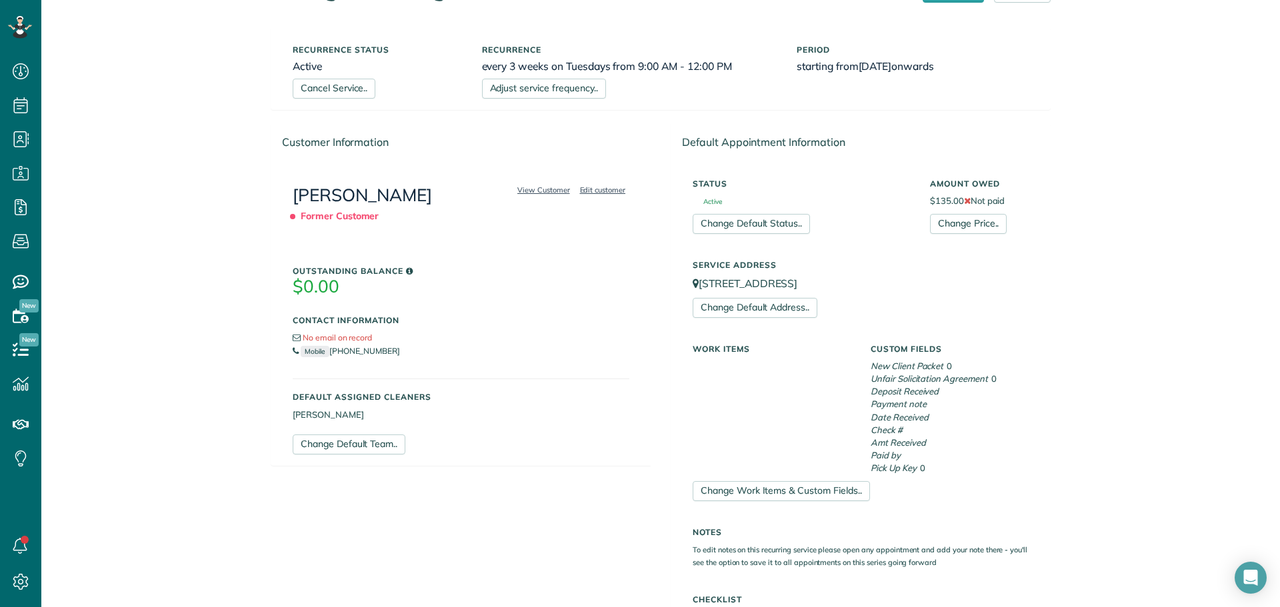
scroll to position [428, 0]
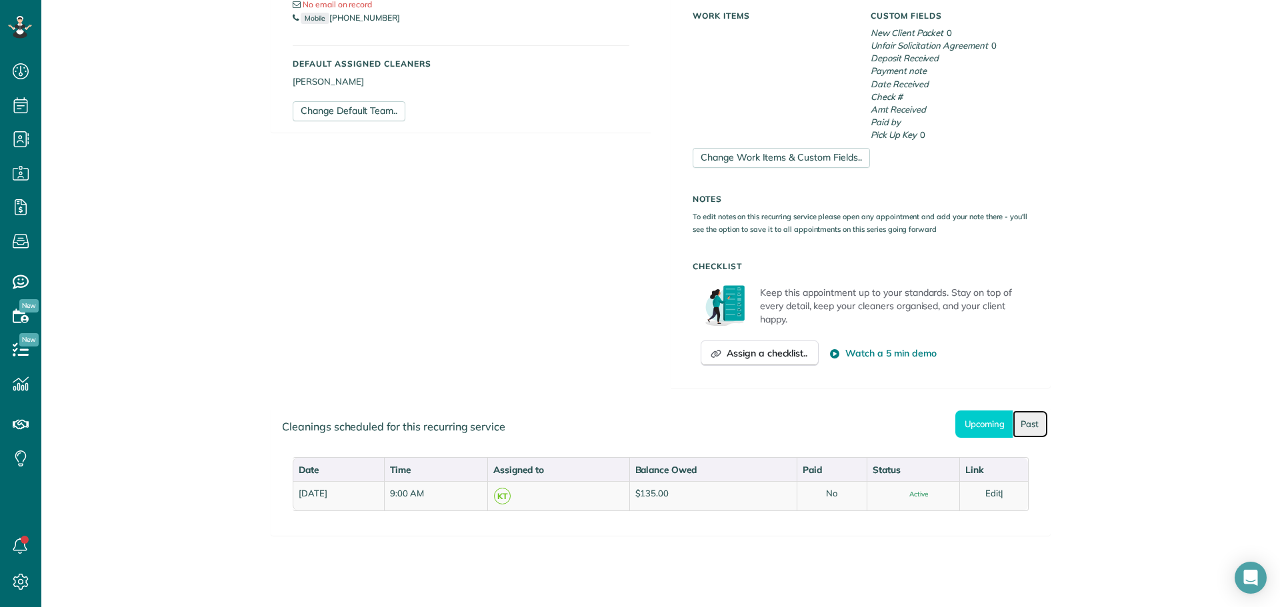
click at [1018, 425] on link "Past" at bounding box center [1029, 424] width 35 height 27
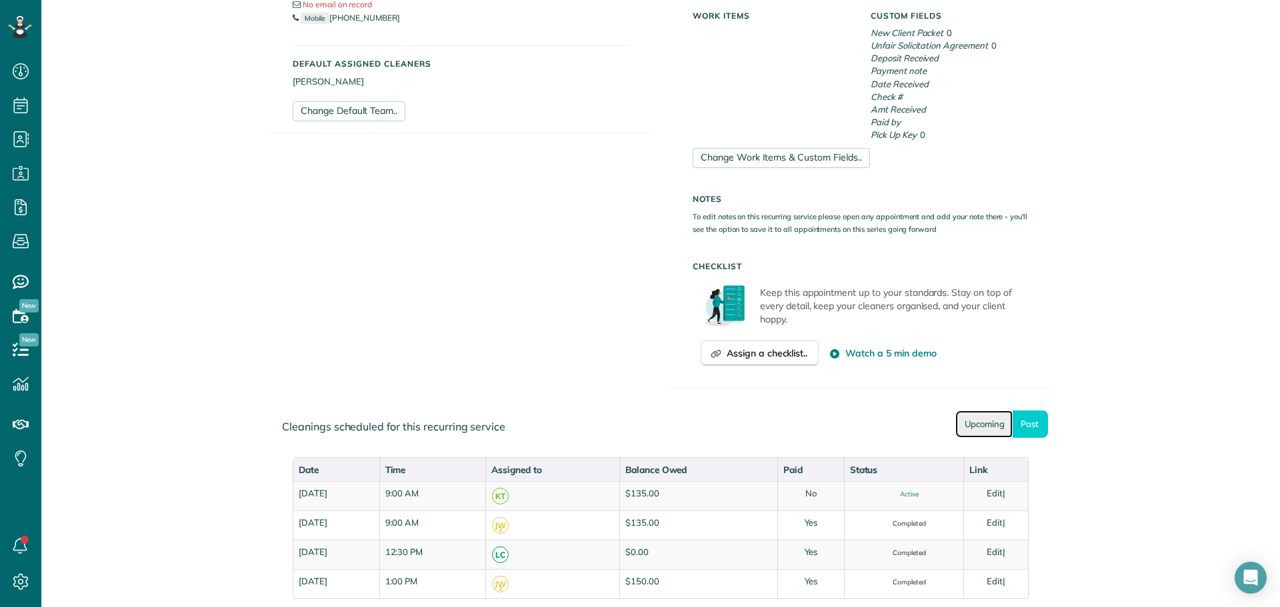
click at [981, 418] on link "Upcoming" at bounding box center [983, 424] width 57 height 27
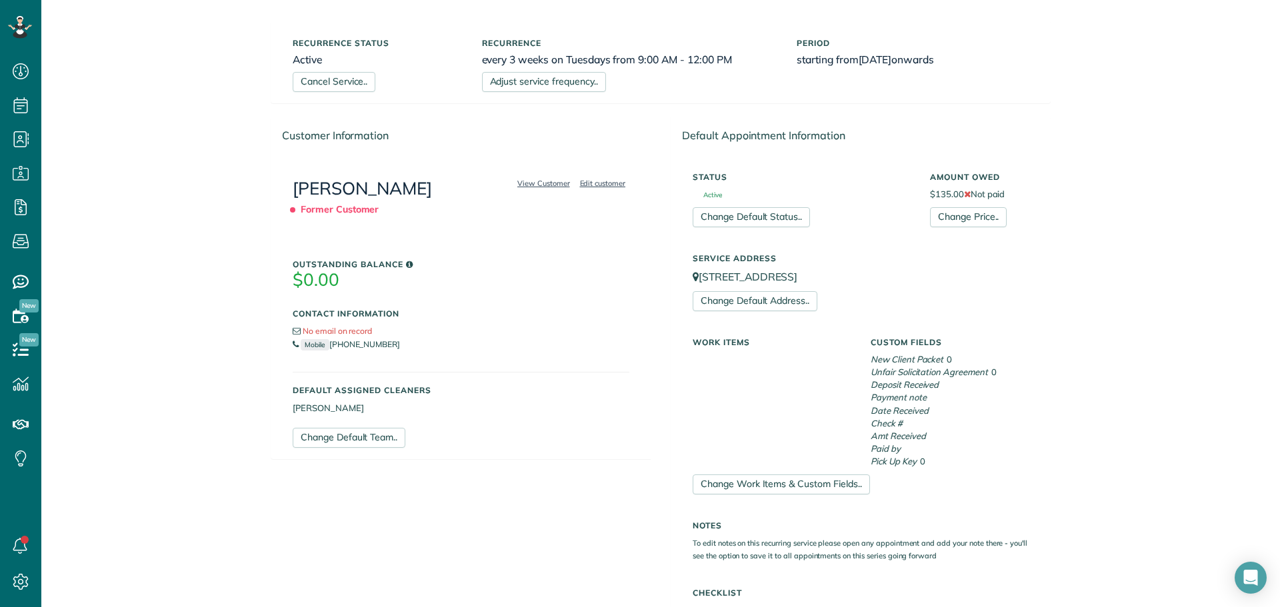
scroll to position [0, 0]
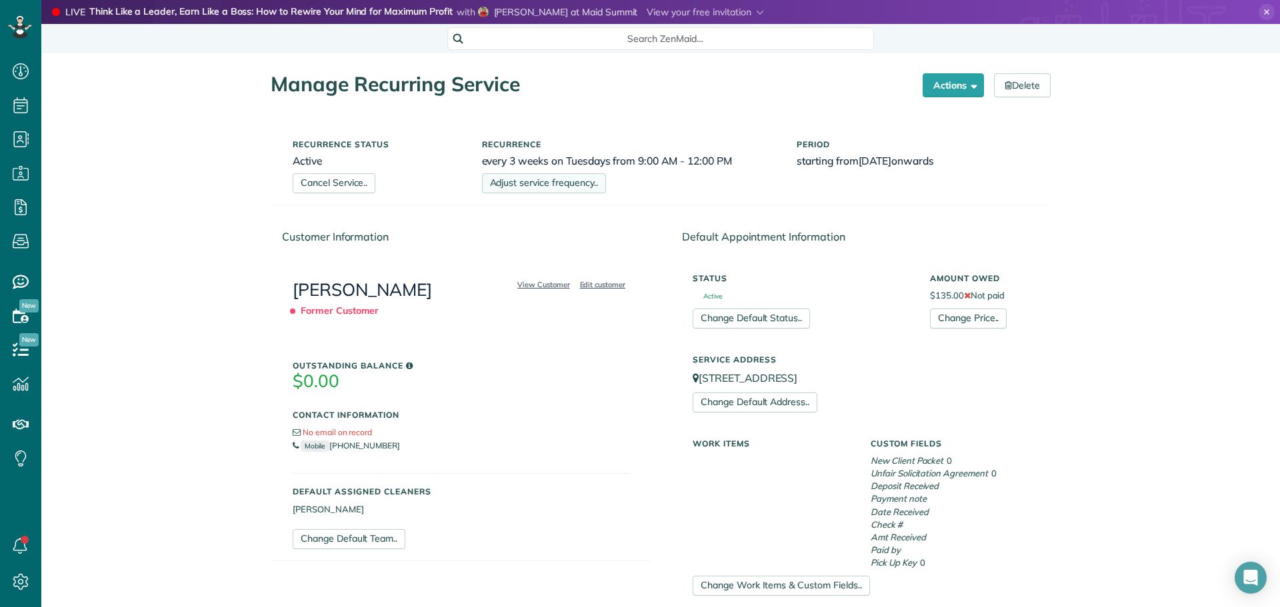
click at [507, 181] on link "Adjust service frequency.." at bounding box center [544, 183] width 124 height 20
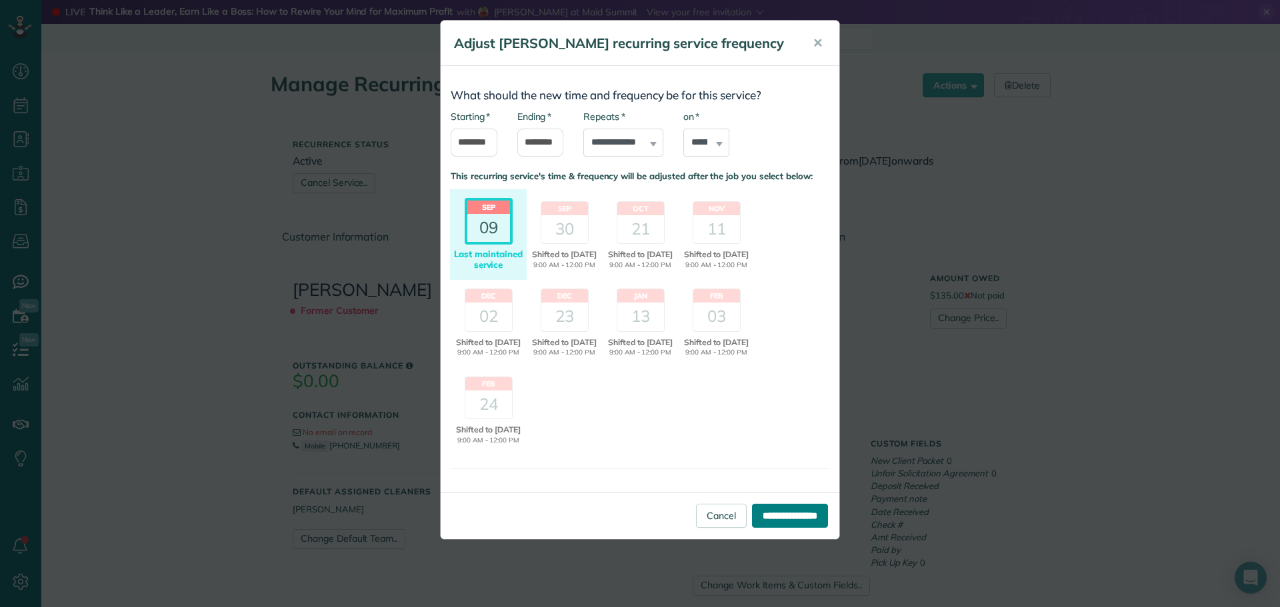
click at [778, 528] on input "**********" at bounding box center [790, 516] width 76 height 24
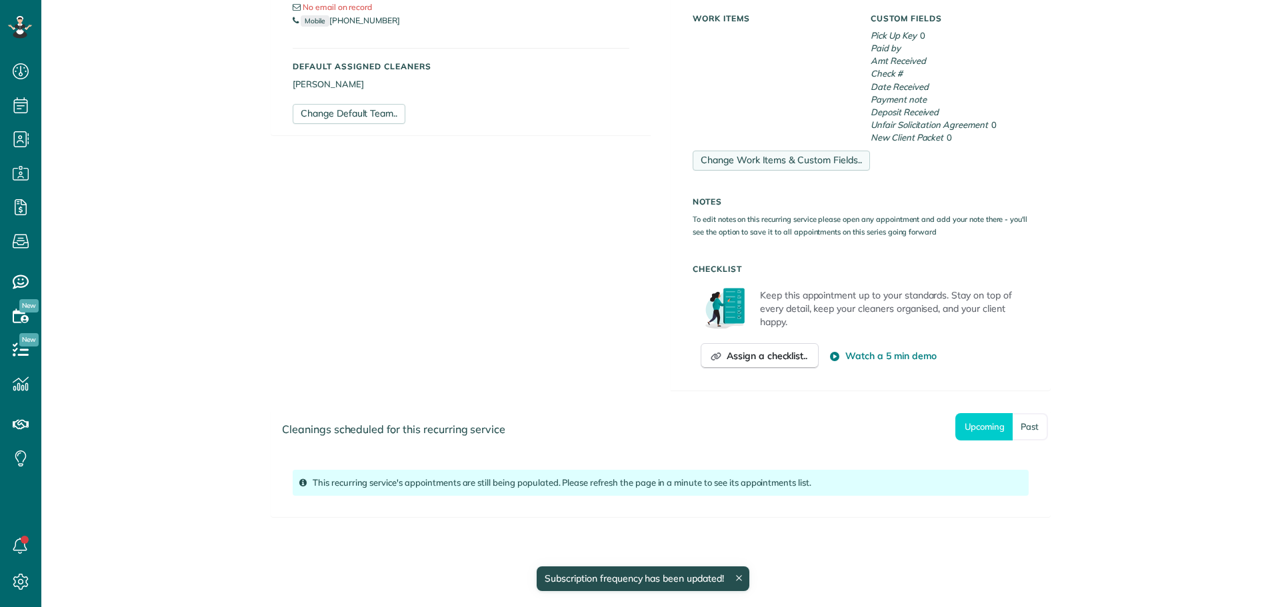
scroll to position [429, 0]
